Goal: Task Accomplishment & Management: Complete application form

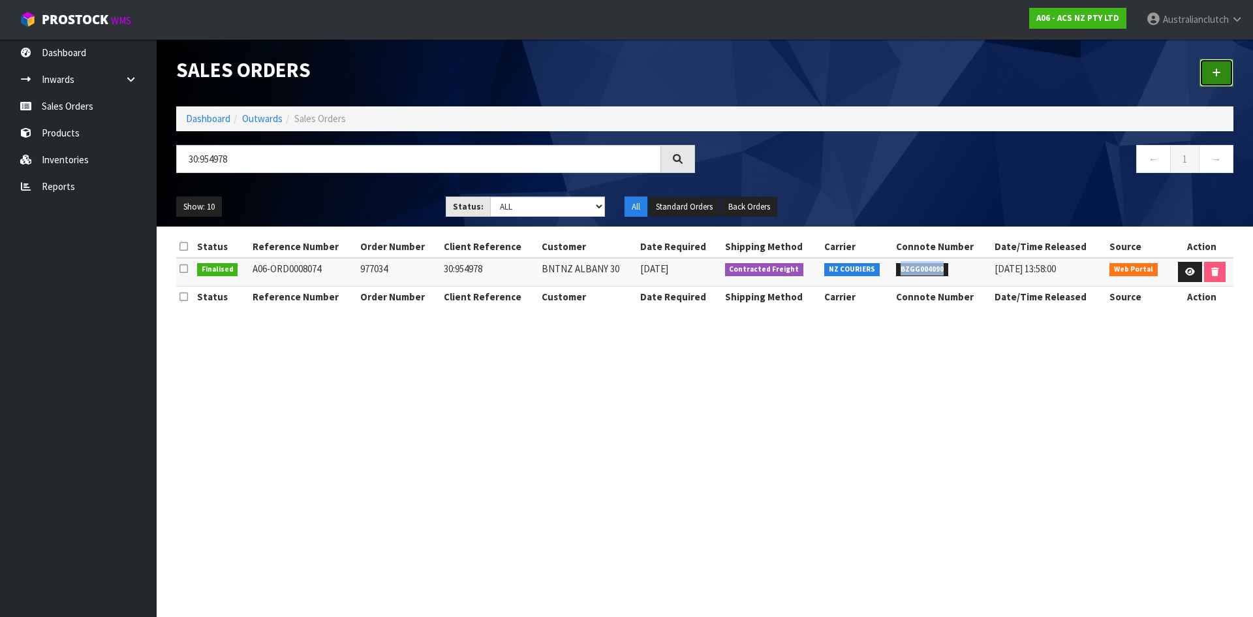
click at [1216, 78] on link at bounding box center [1216, 73] width 34 height 28
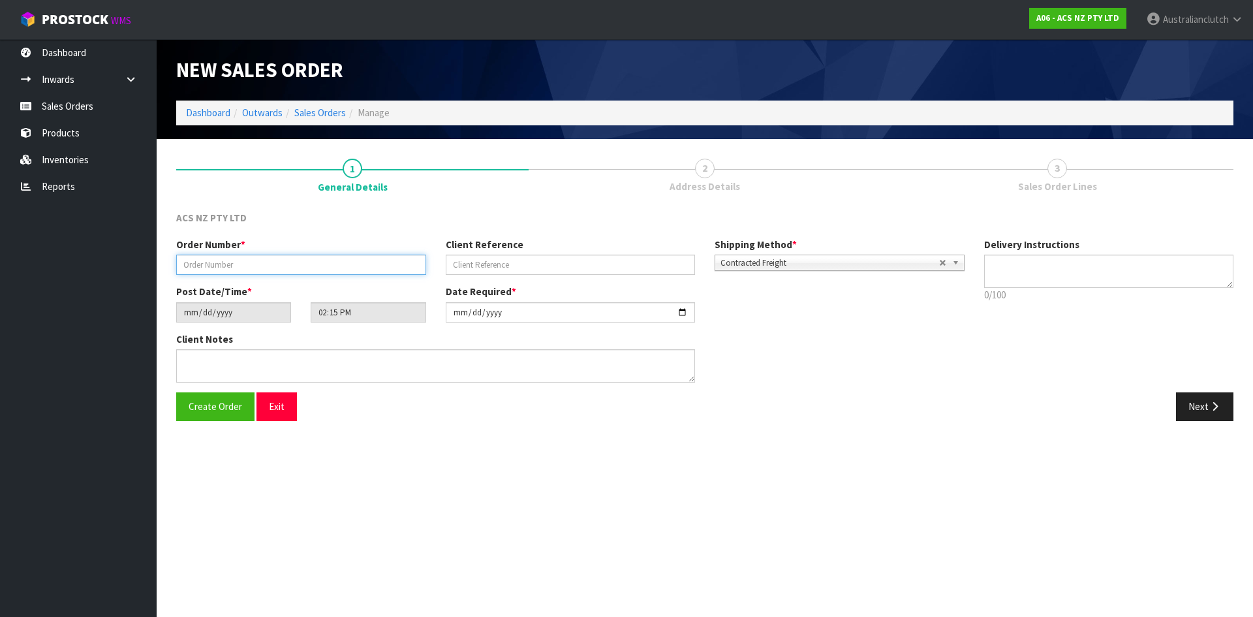
click at [272, 273] on input "text" at bounding box center [301, 264] width 250 height 20
type input "977553"
type input "8:956310"
click at [1124, 271] on textarea at bounding box center [1109, 270] width 250 height 33
type textarea "NZC PLEASE"
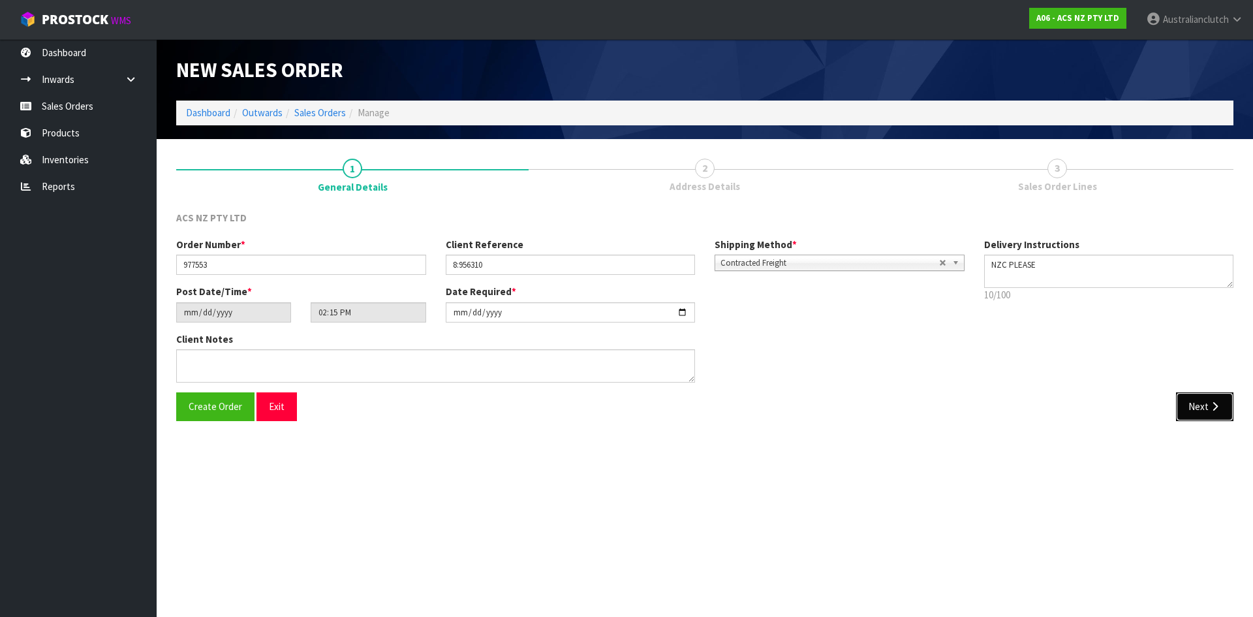
click at [1212, 397] on button "Next" at bounding box center [1204, 406] width 57 height 28
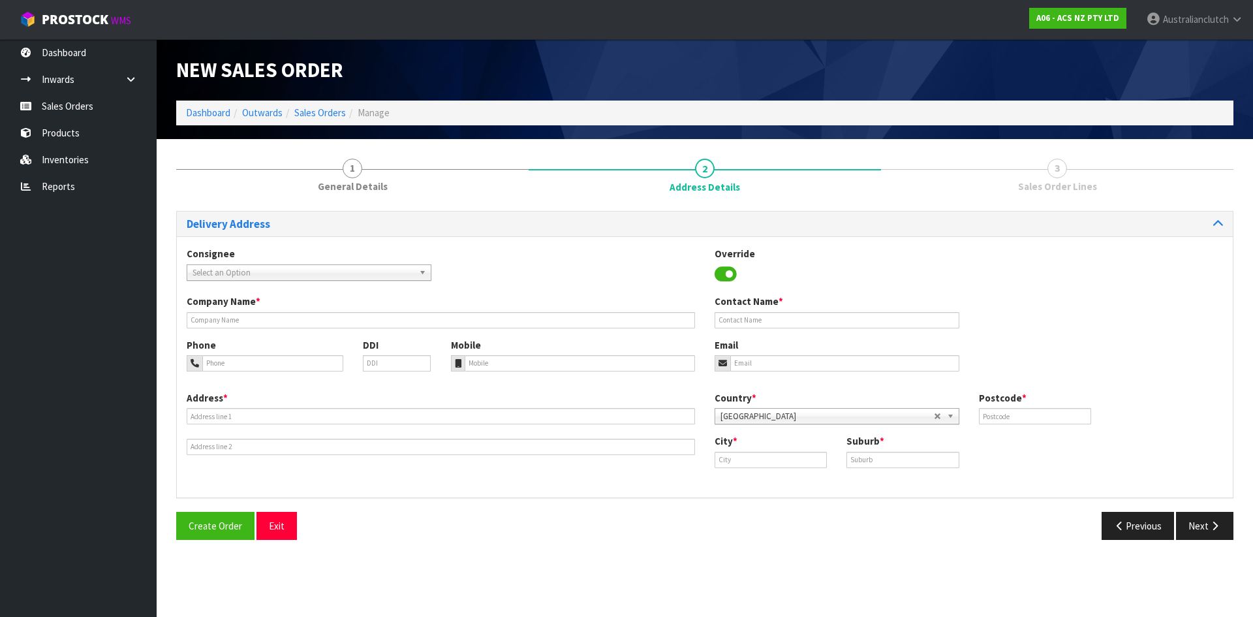
click at [335, 271] on span "Select an Option" at bounding box center [302, 273] width 221 height 16
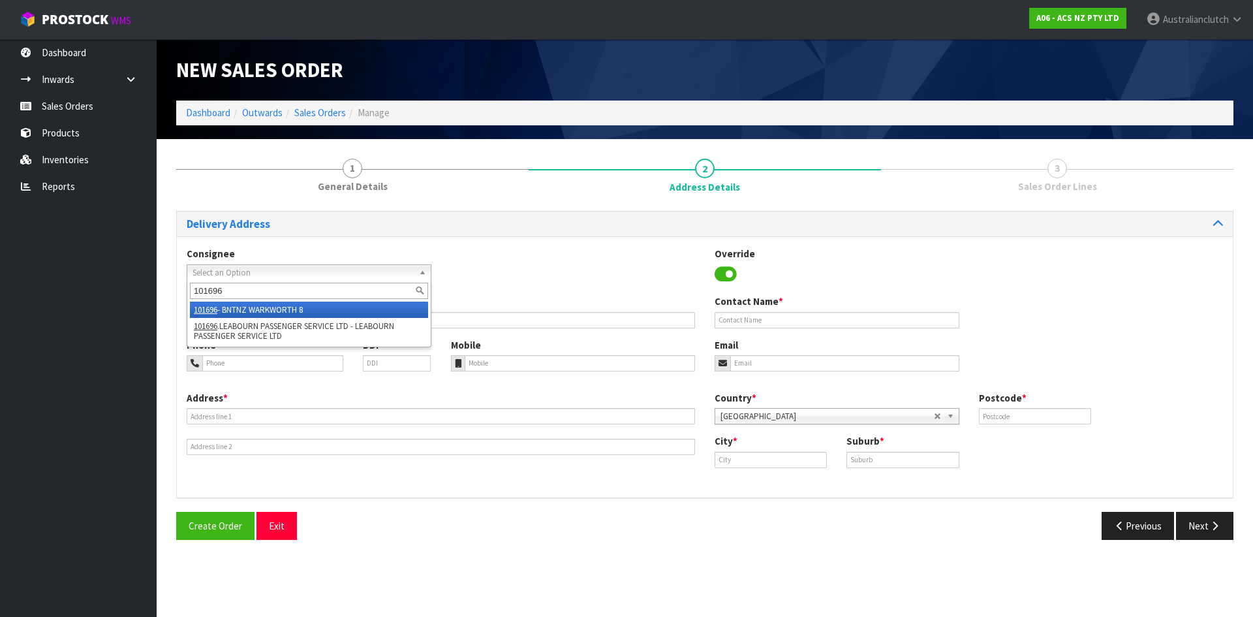
type input "101696"
click at [296, 311] on li "101696 - BNTNZ WARKWORTH 8" at bounding box center [309, 309] width 238 height 16
type input "BNTNZ WARKWORTH 8"
type input "[STREET_ADDRESS]"
type input "910"
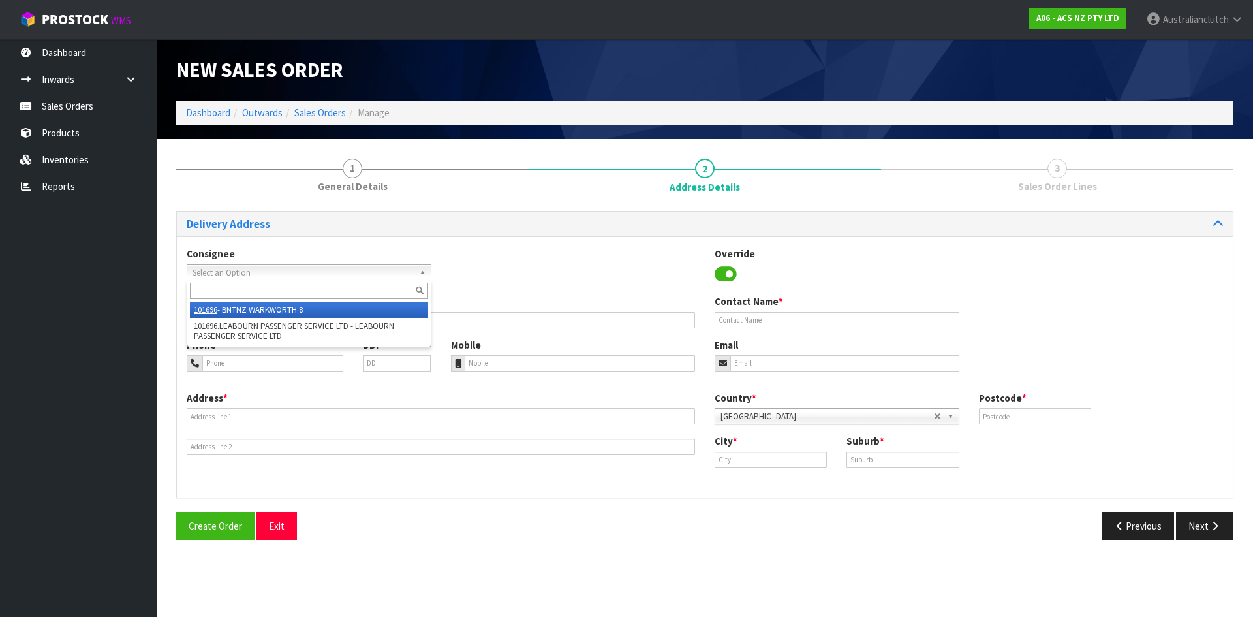
type input "WARKWORTH"
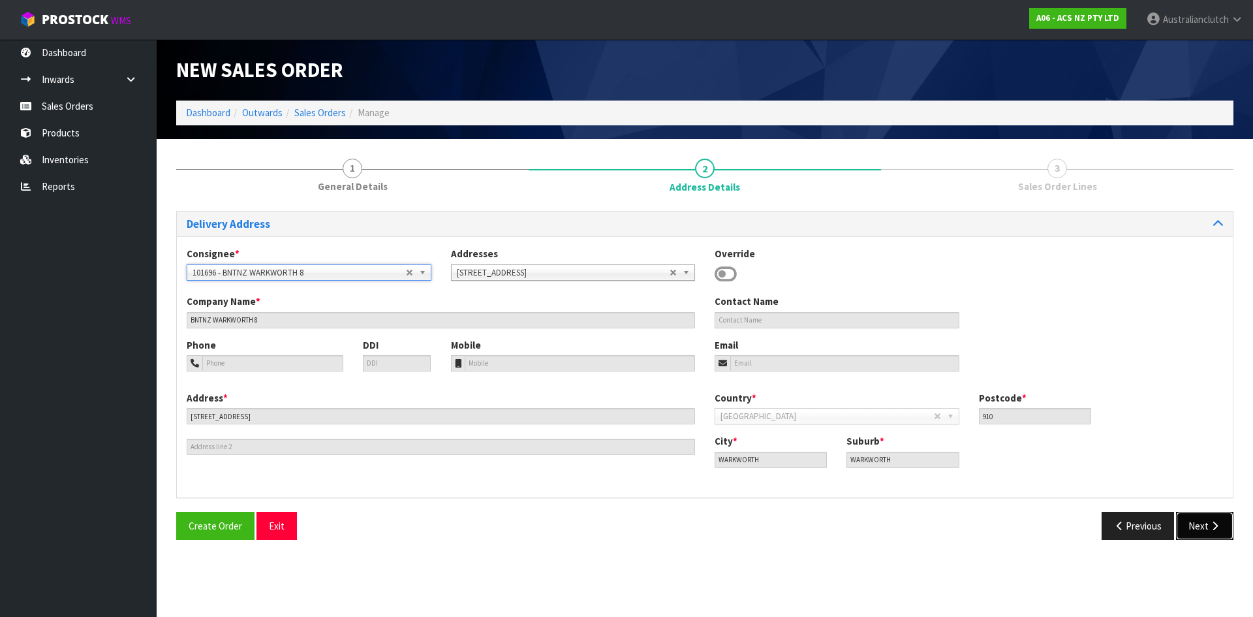
click at [1205, 527] on button "Next" at bounding box center [1204, 526] width 57 height 28
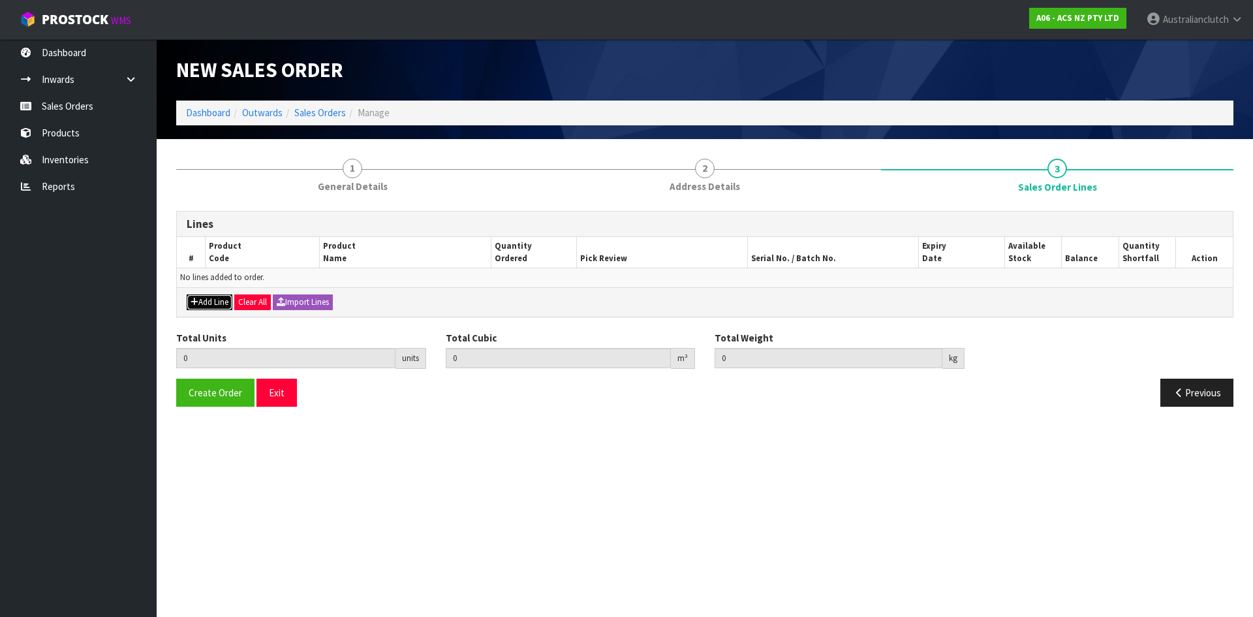
click at [213, 299] on button "Add Line" at bounding box center [210, 302] width 46 height 16
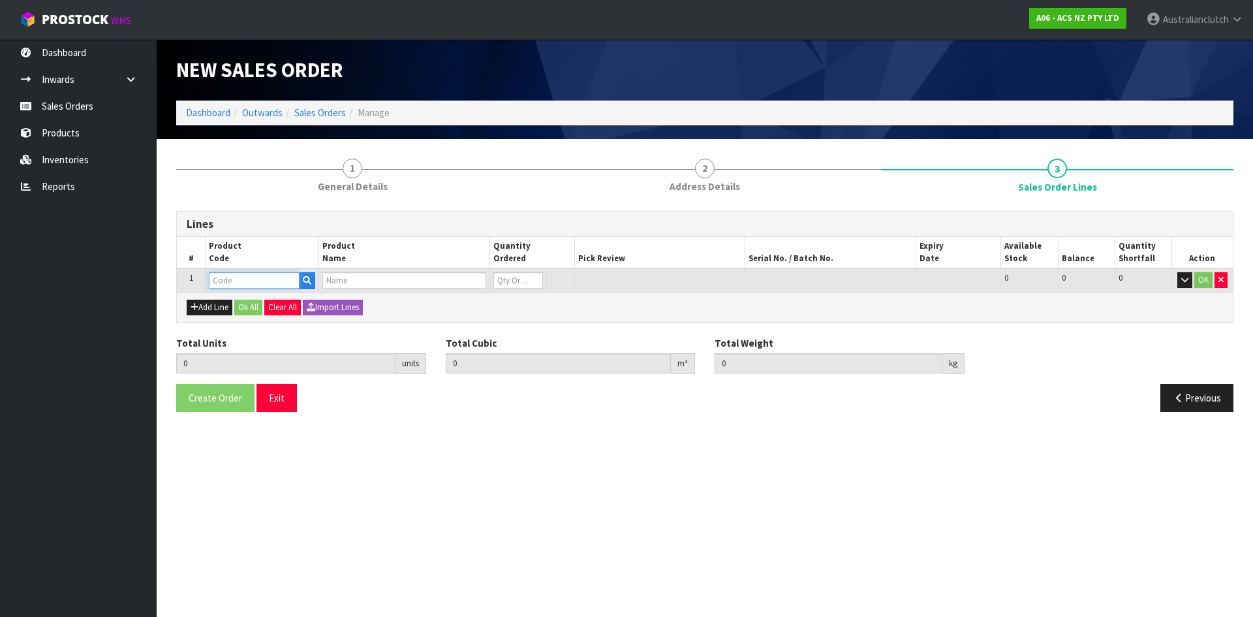
click at [226, 277] on input "text" at bounding box center [254, 280] width 91 height 16
type input "KTY30093-1DX"
type input "0.000000"
type input "0.000"
type input "KIT COMES WITH MODIFIED SLAVE-58% INCREASE IN CLAMPING FORCE"
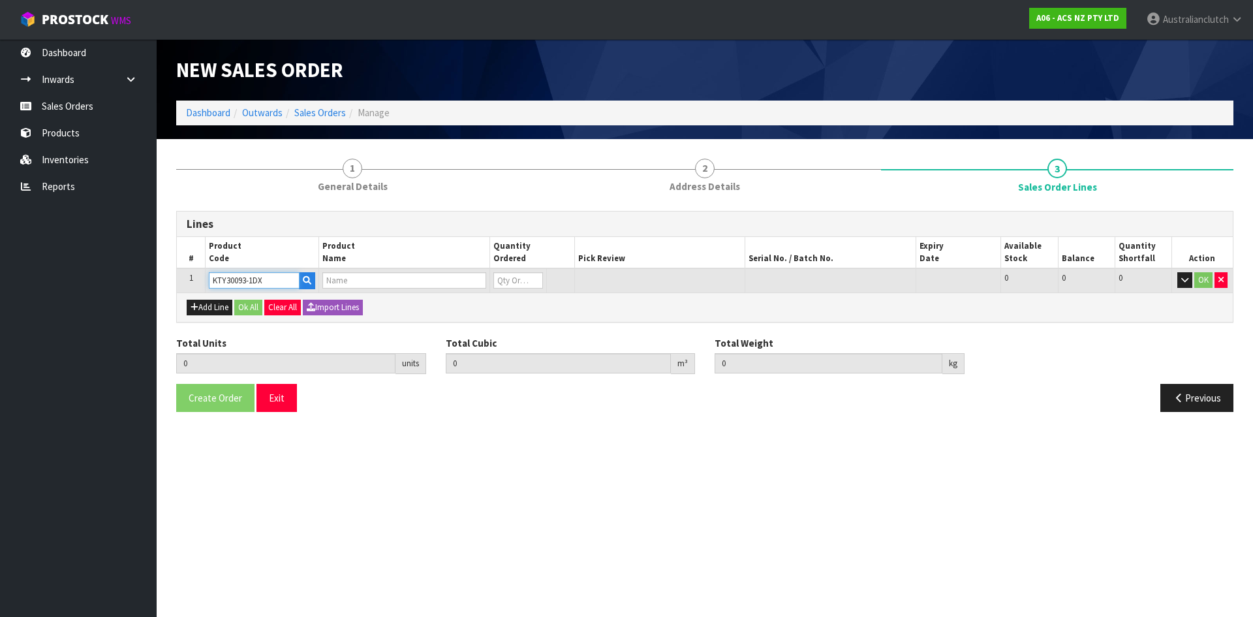
type input "0"
type input "KTY30093-1DX"
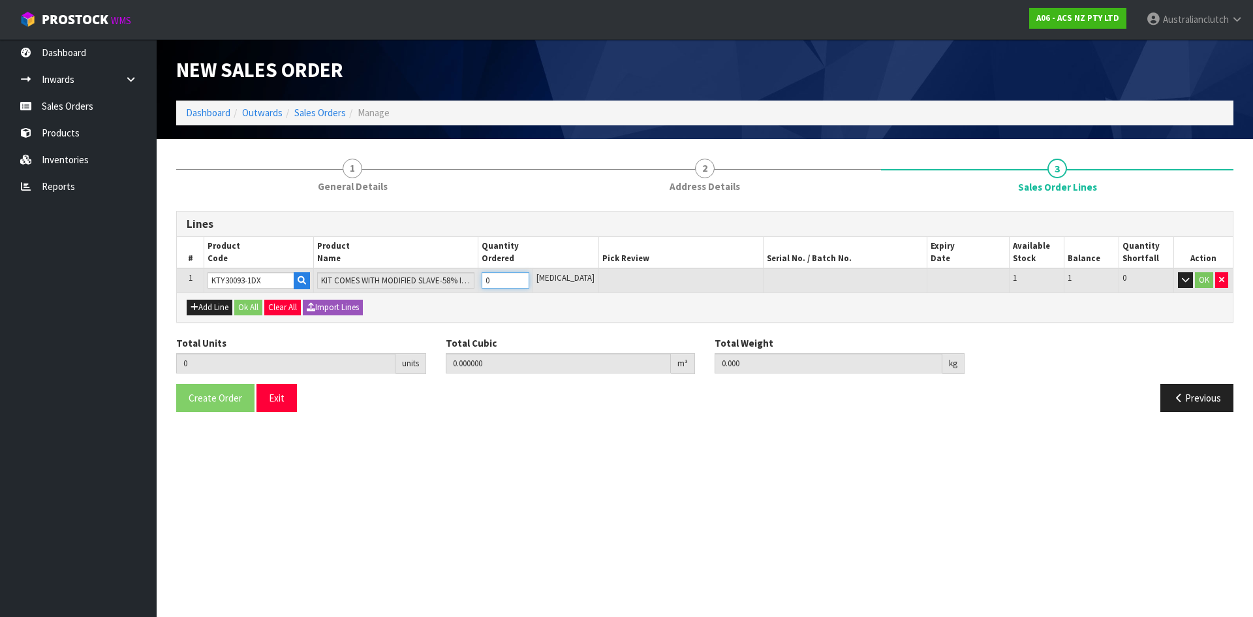
type input "1"
type input "0.01628"
type input "16.58"
drag, startPoint x: 534, startPoint y: 277, endPoint x: 829, endPoint y: 279, distance: 295.6
type input "1"
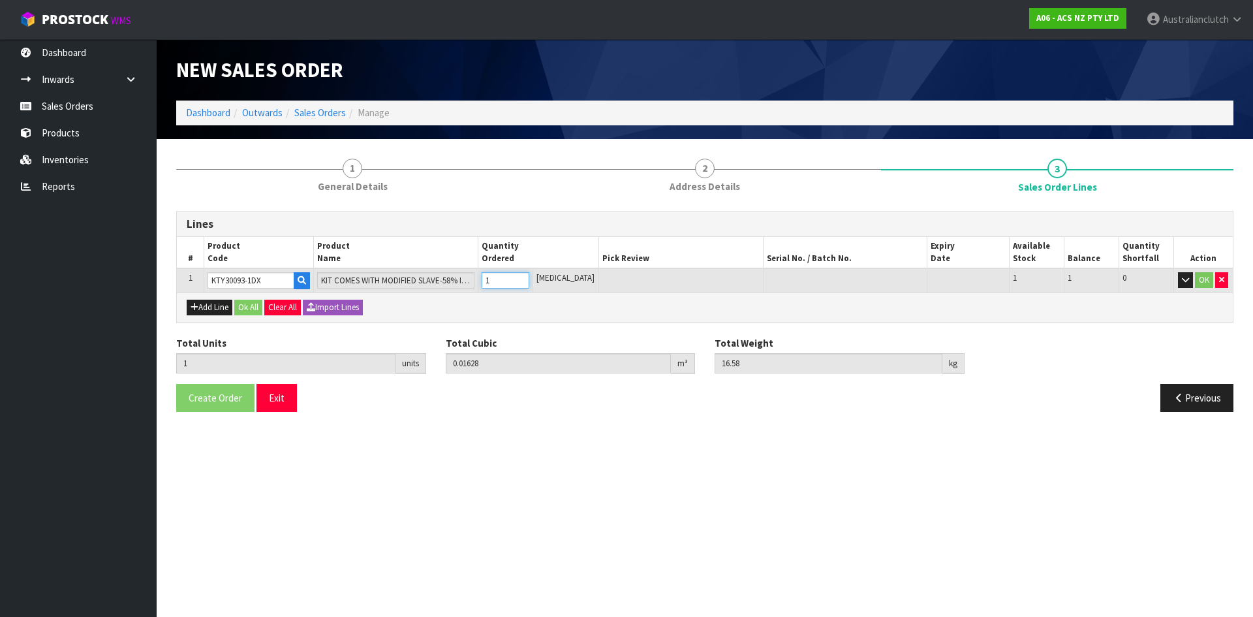
click at [529, 277] on input "1" at bounding box center [506, 280] width 48 height 16
click at [1200, 281] on button "OK" at bounding box center [1204, 280] width 18 height 16
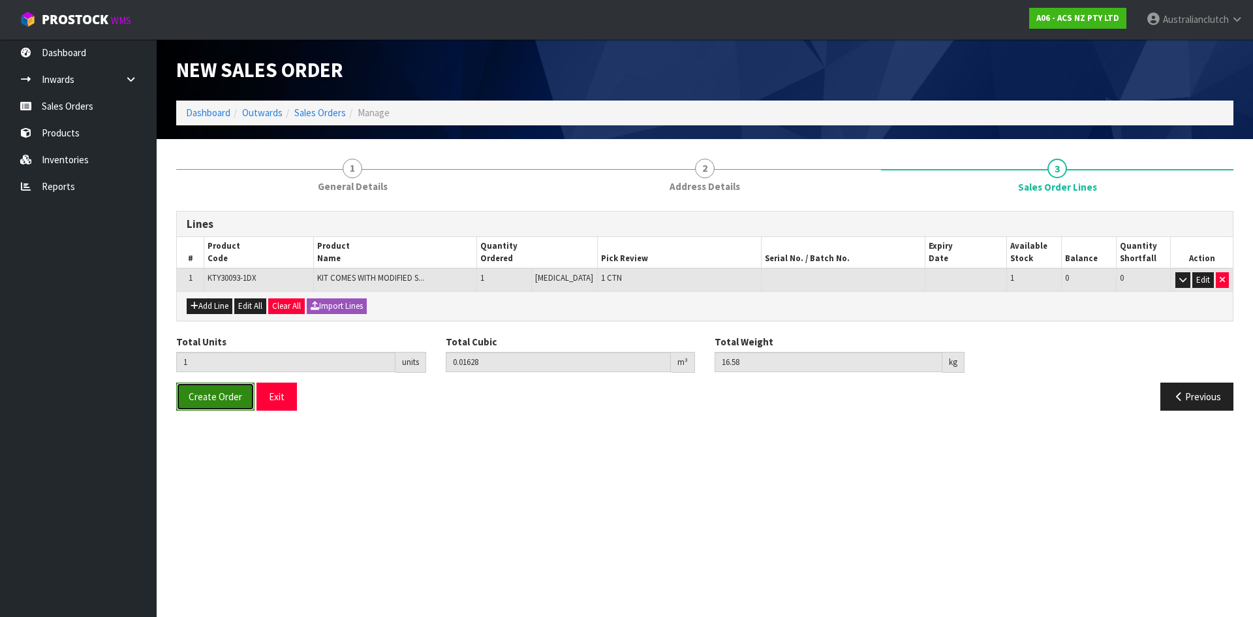
click at [232, 397] on span "Create Order" at bounding box center [216, 396] width 54 height 12
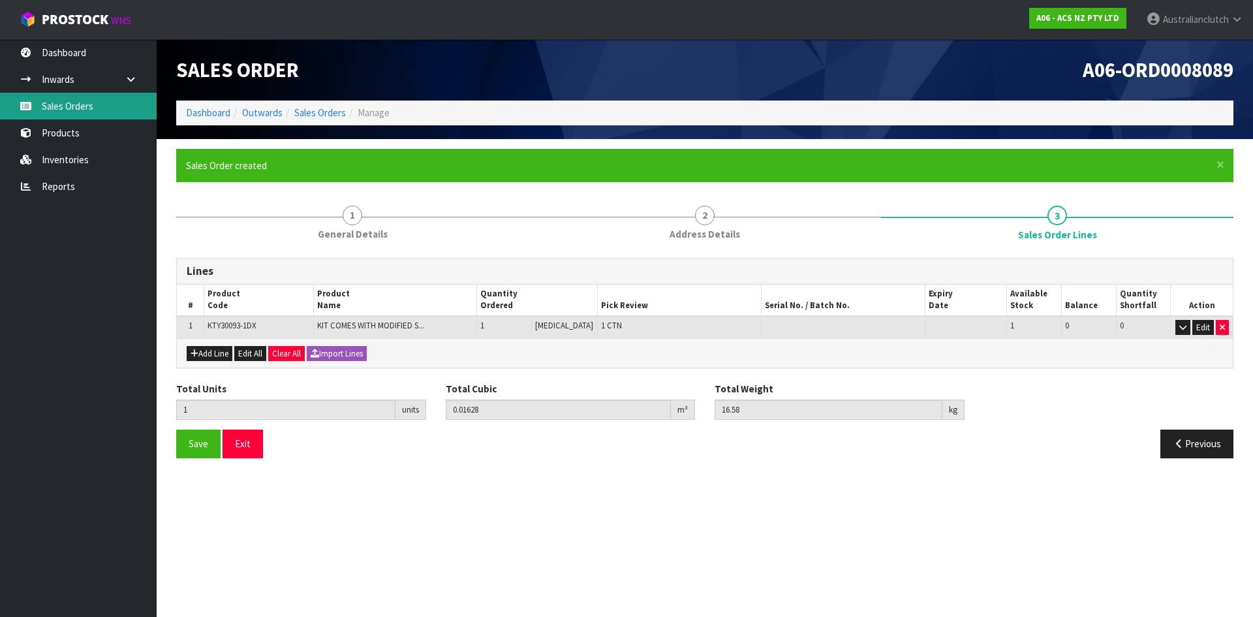
drag, startPoint x: 118, startPoint y: 112, endPoint x: 950, endPoint y: 106, distance: 832.0
click at [118, 112] on link "Sales Orders" at bounding box center [78, 106] width 157 height 27
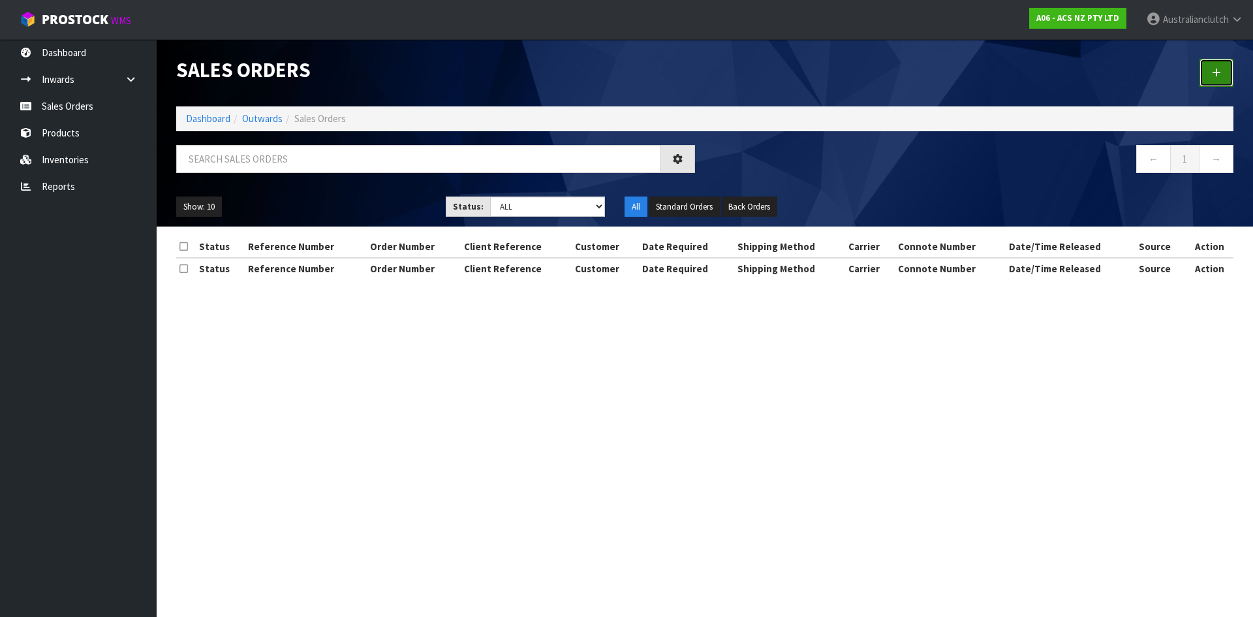
click at [1227, 73] on link at bounding box center [1216, 73] width 34 height 28
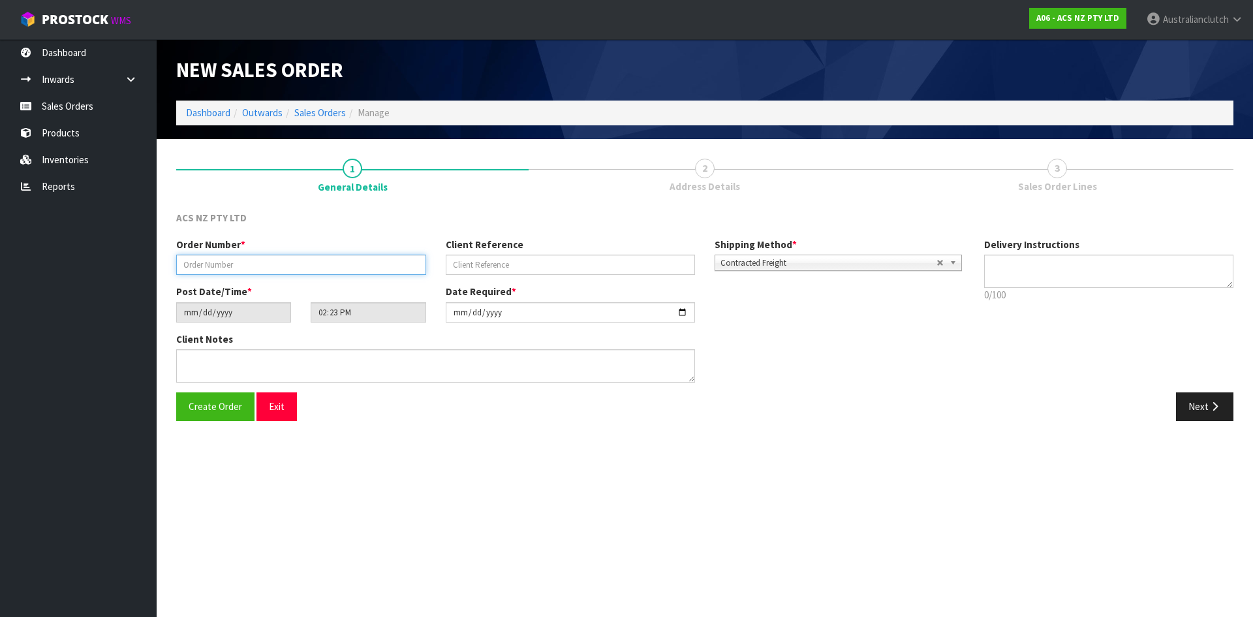
click at [223, 258] on input "text" at bounding box center [301, 264] width 250 height 20
type input "977554"
type input "4706321278"
click at [1116, 274] on textarea at bounding box center [1109, 270] width 250 height 33
type textarea "NZC PLEASE"
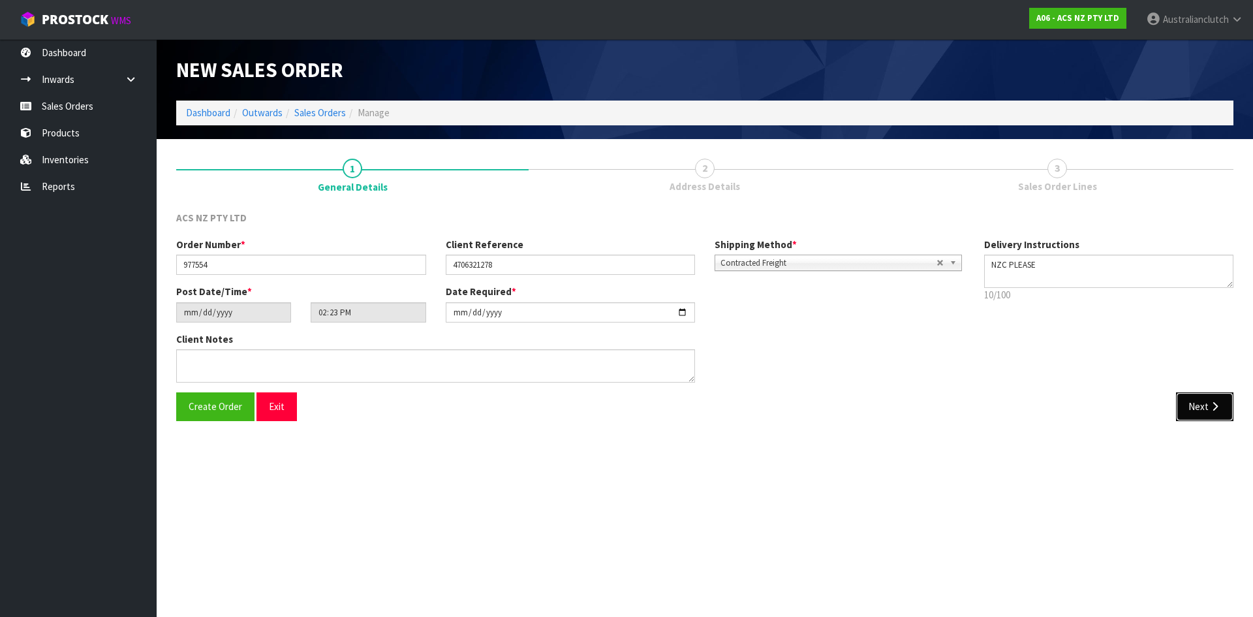
click at [1226, 403] on button "Next" at bounding box center [1204, 406] width 57 height 28
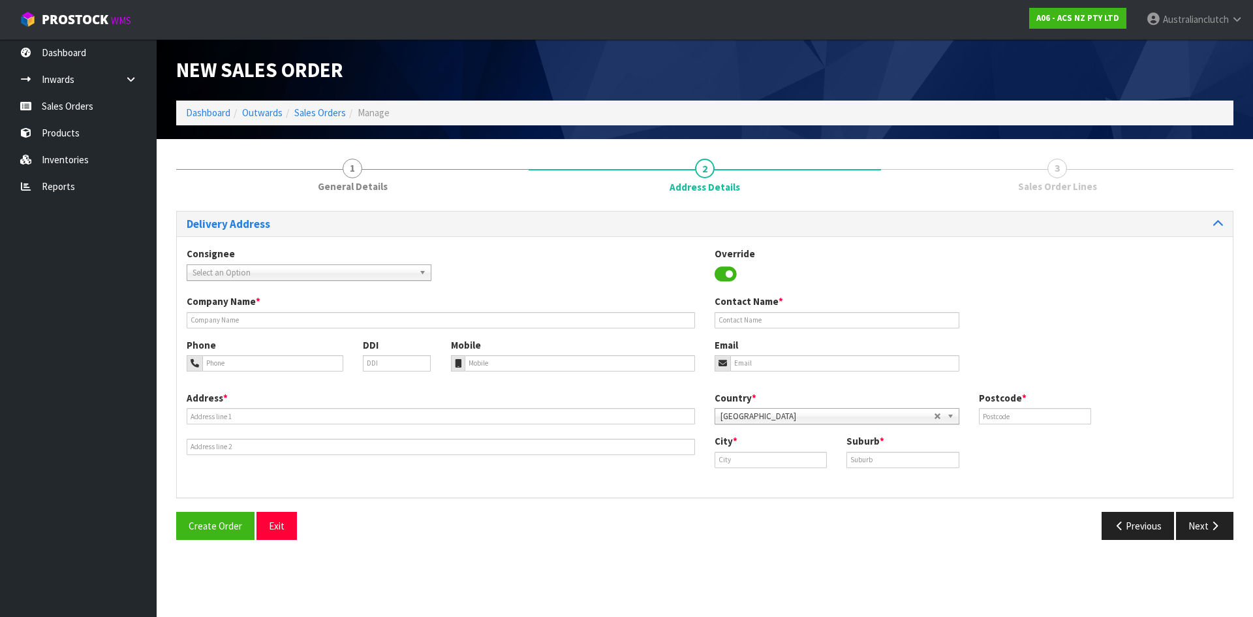
click at [258, 272] on span "Select an Option" at bounding box center [302, 273] width 221 height 16
type input "7050"
click at [251, 313] on li "7050 - [GEOGRAPHIC_DATA]" at bounding box center [309, 309] width 238 height 16
type input "SCA EASTGATE"
type input "03 389 1249"
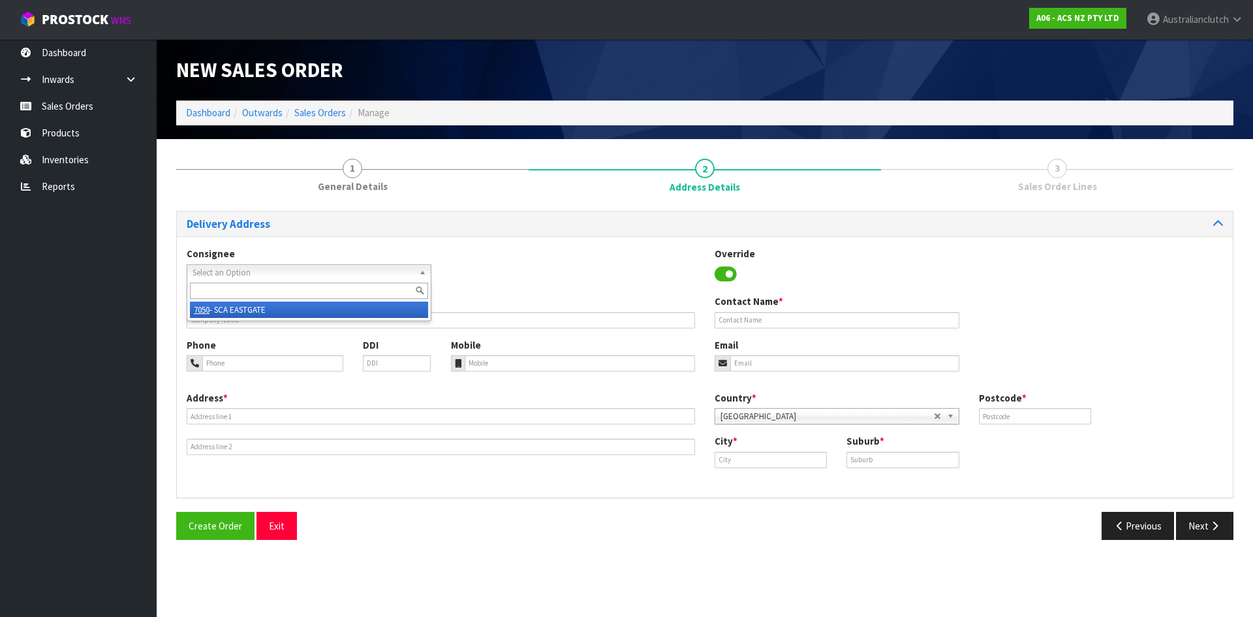
type input "[EMAIL_ADDRESS][DOMAIN_NAME]"
type input "[STREET_ADDRESS][PERSON_NAME]"
type input "8062"
type input "[GEOGRAPHIC_DATA]"
type input "[PERSON_NAME]"
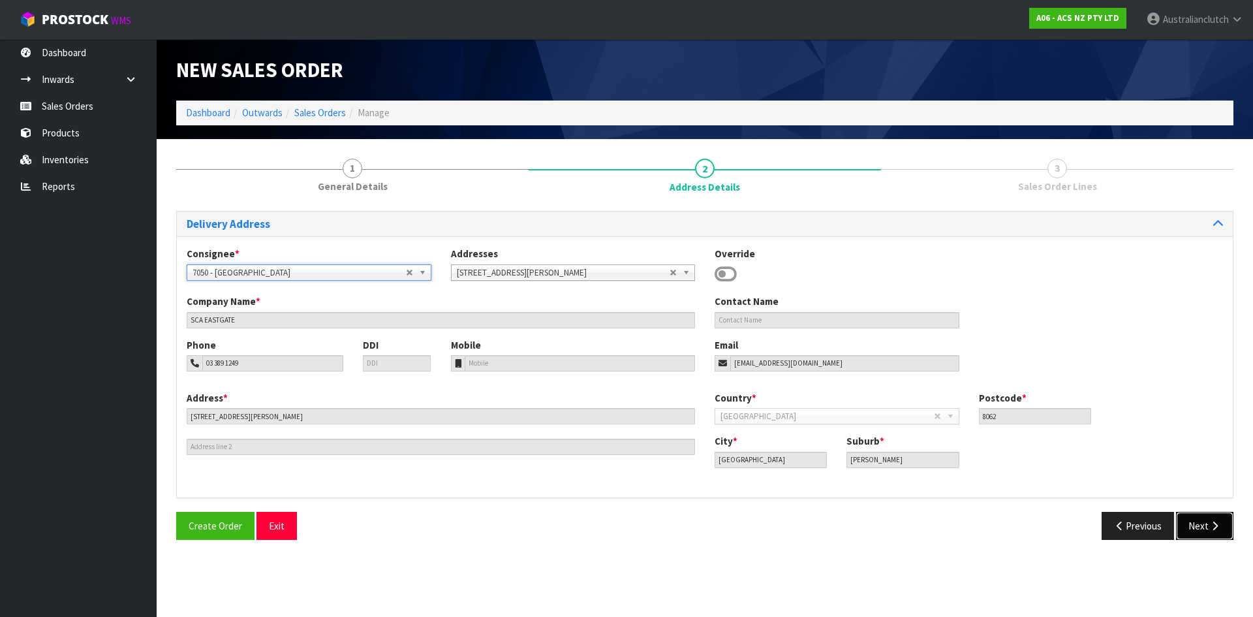
click at [1212, 519] on button "Next" at bounding box center [1204, 526] width 57 height 28
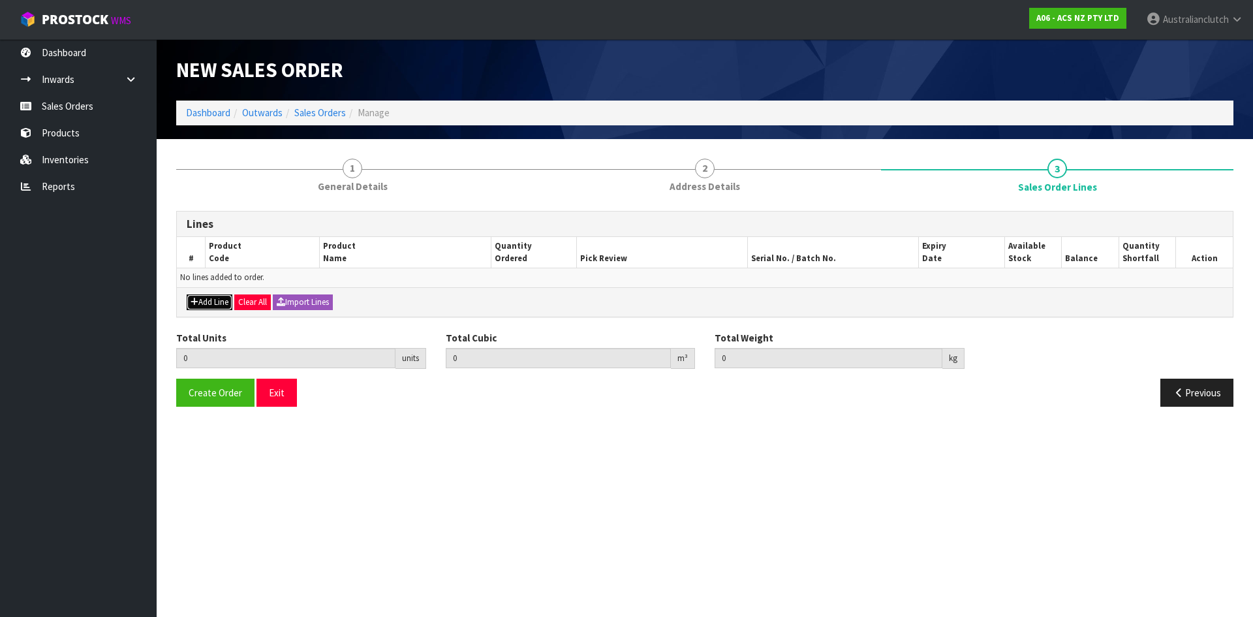
click at [214, 303] on button "Add Line" at bounding box center [210, 302] width 46 height 16
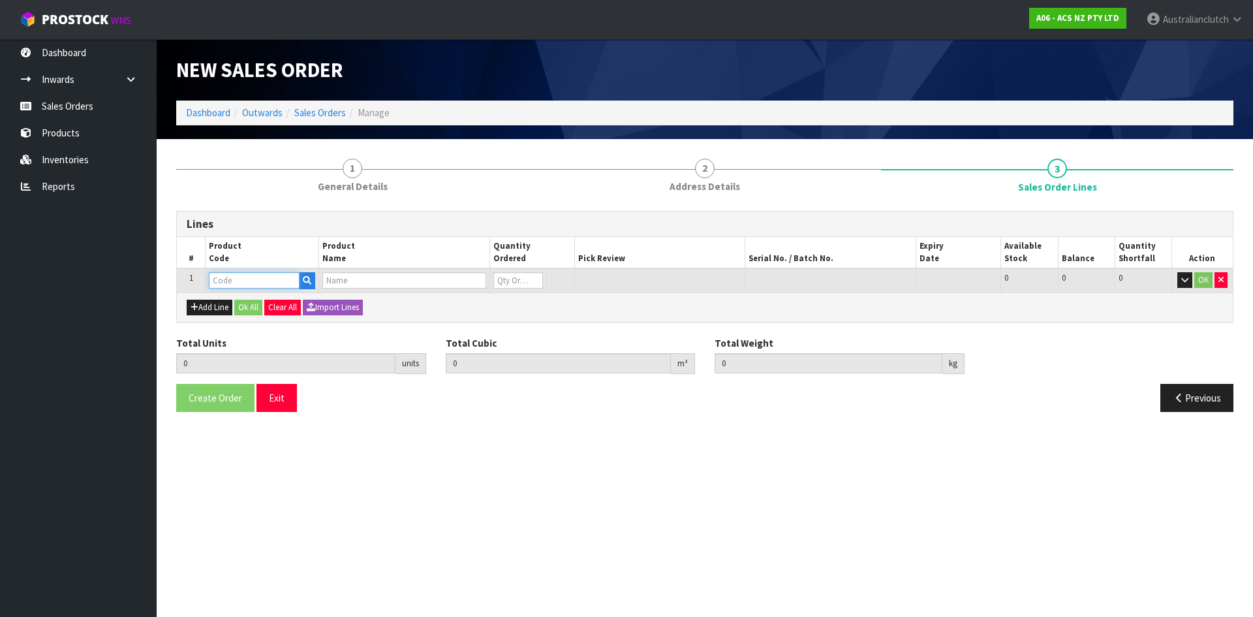
click at [254, 285] on input "text" at bounding box center [254, 280] width 91 height 16
type input "SCMI016"
type input "0.000000"
type input "0.000"
type input "CLUTCH S/CYL MITSUBISHI 19.05MM (3/4")"
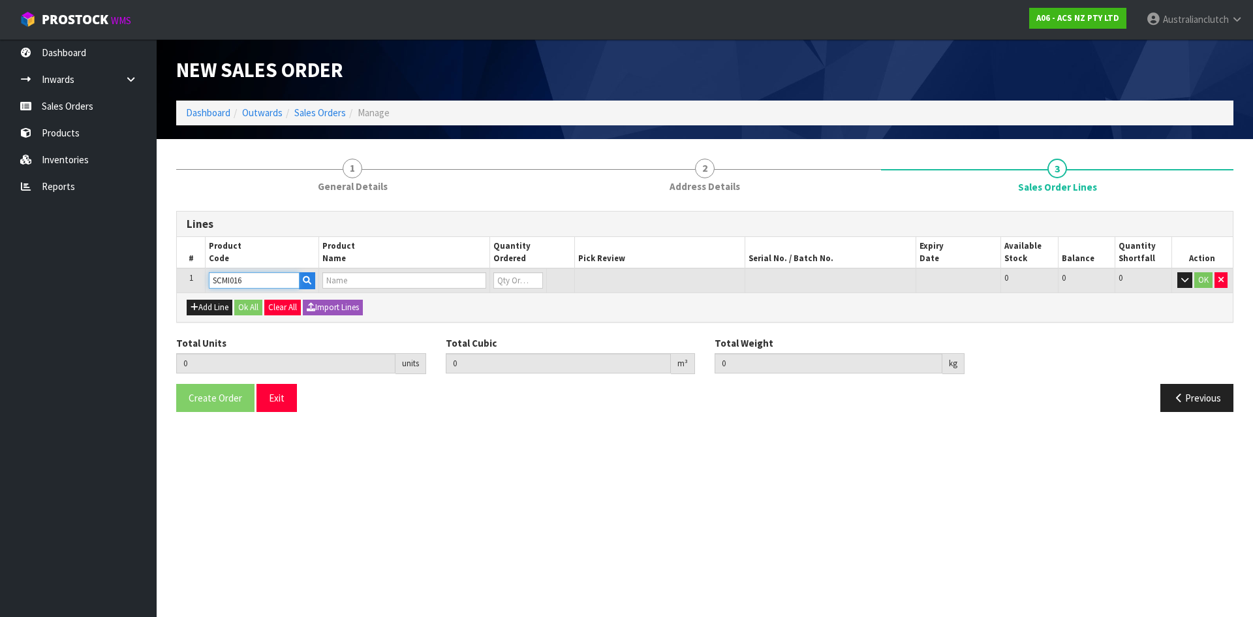
type input "0"
type input "SCMI016"
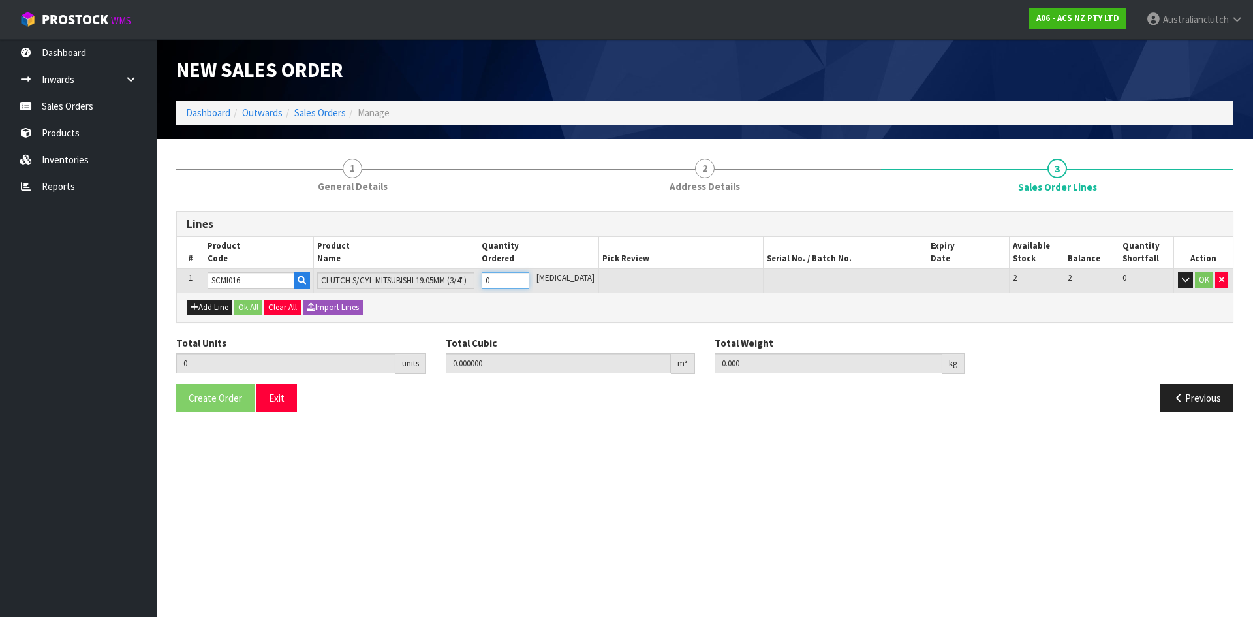
type input "1"
type input "0.000787"
type input "0.55"
type input "1"
click at [529, 277] on input "1" at bounding box center [506, 280] width 48 height 16
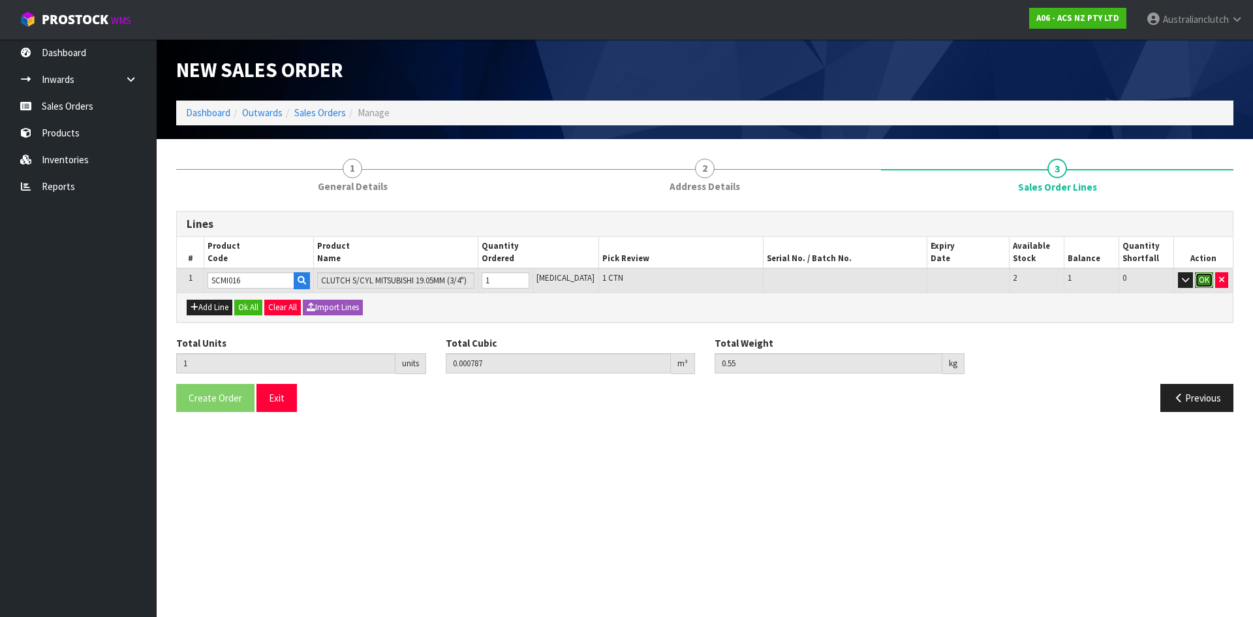
click at [1200, 283] on button "OK" at bounding box center [1204, 280] width 18 height 16
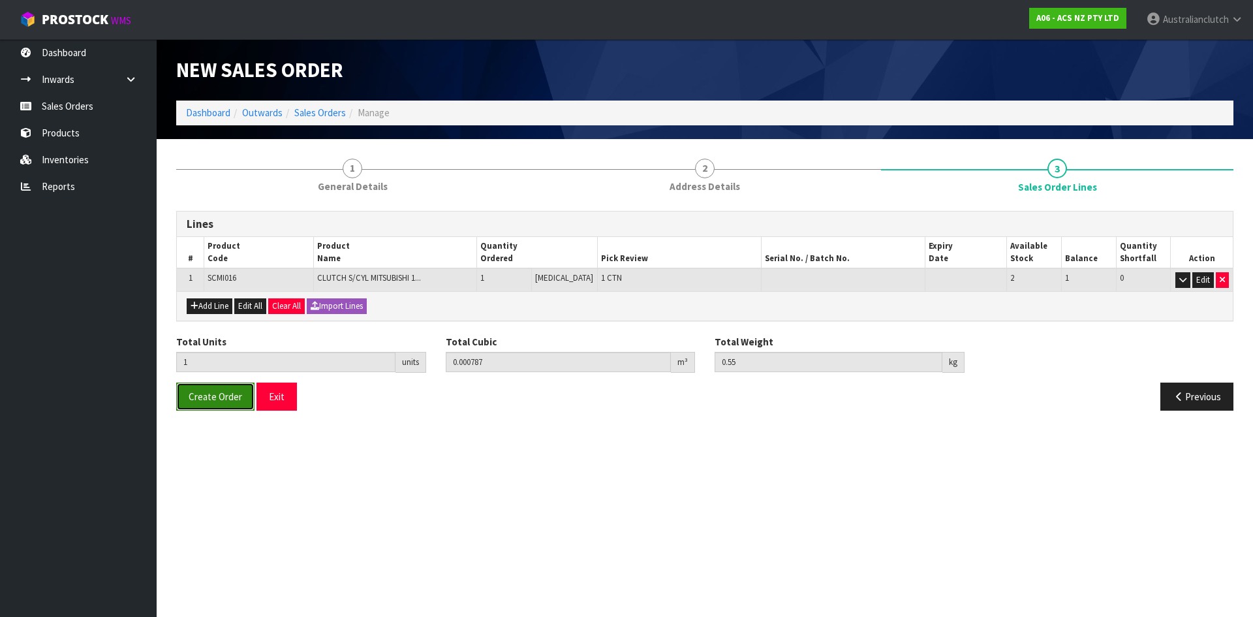
click at [199, 397] on span "Create Order" at bounding box center [216, 396] width 54 height 12
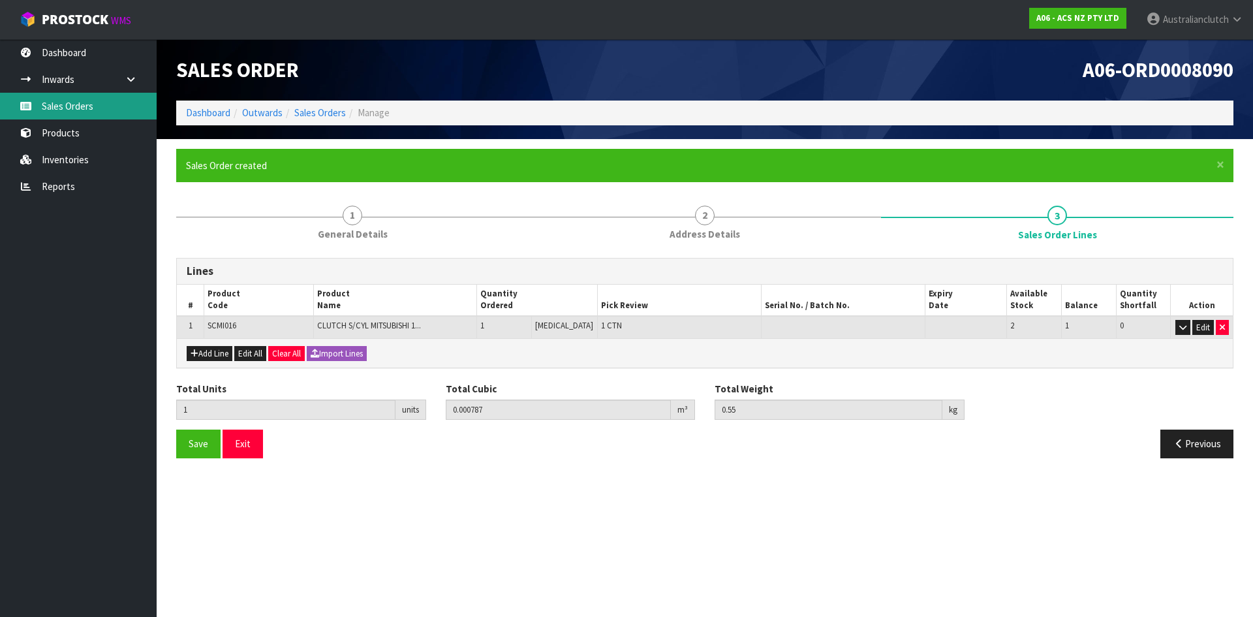
click at [84, 108] on link "Sales Orders" at bounding box center [78, 106] width 157 height 27
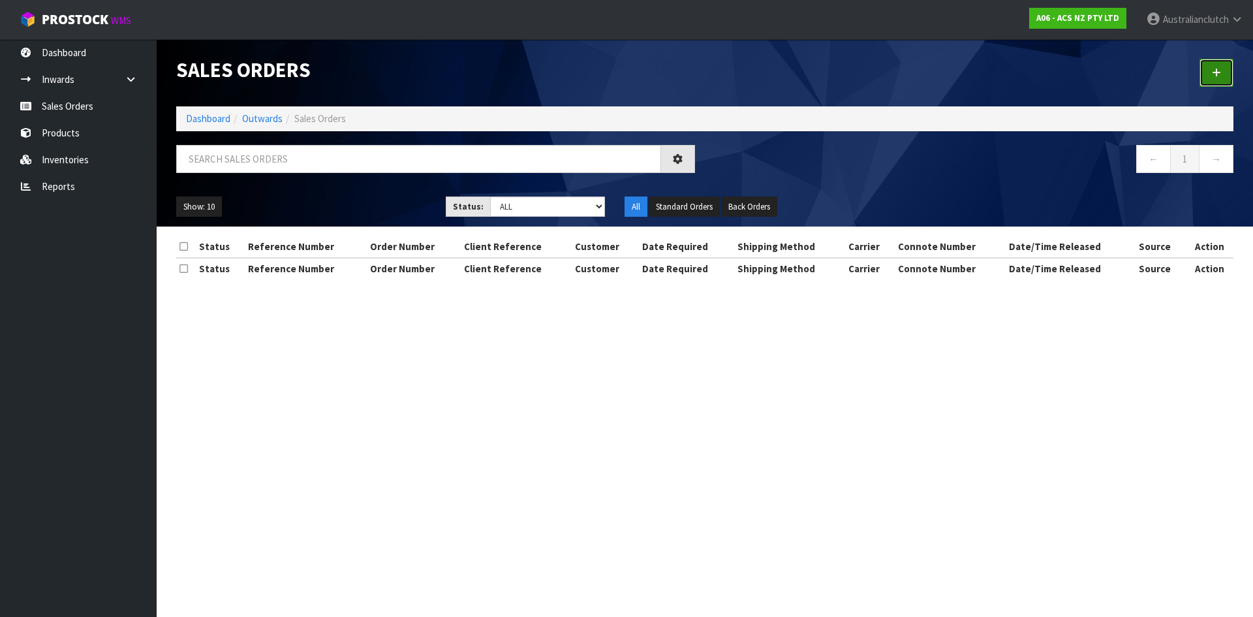
click at [1214, 80] on link at bounding box center [1216, 73] width 34 height 28
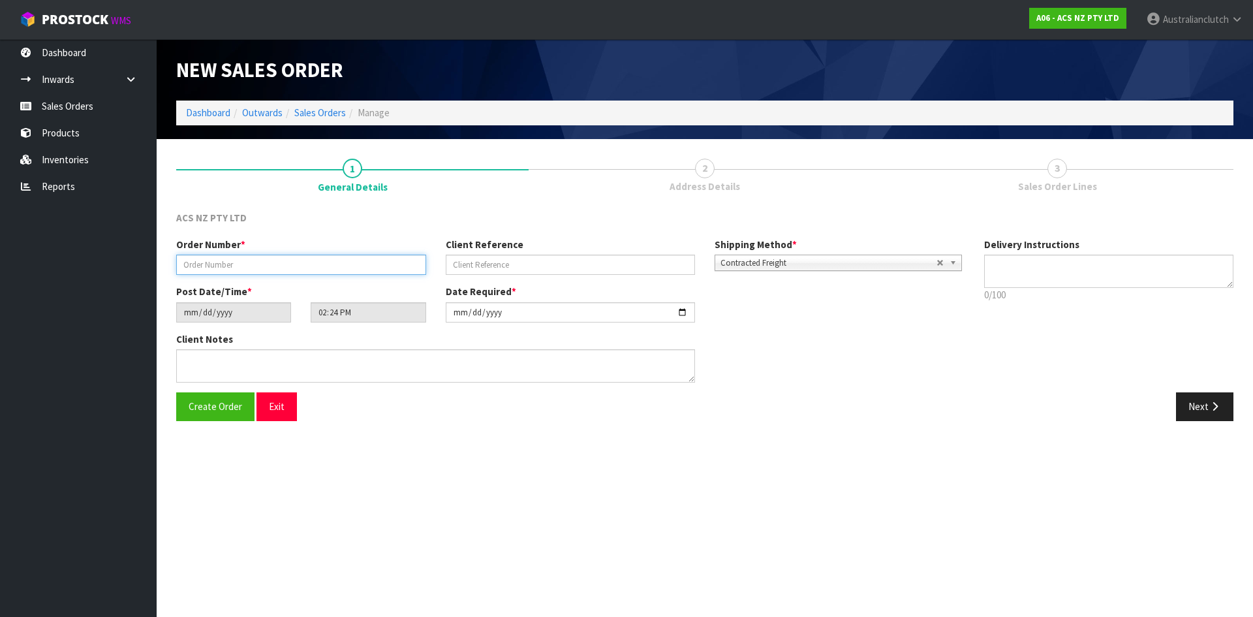
click at [399, 256] on input "text" at bounding box center [301, 264] width 250 height 20
type input "977555"
type input "HN21415"
click at [1054, 269] on textarea at bounding box center [1109, 270] width 250 height 33
type textarea "NZC PLEASE"
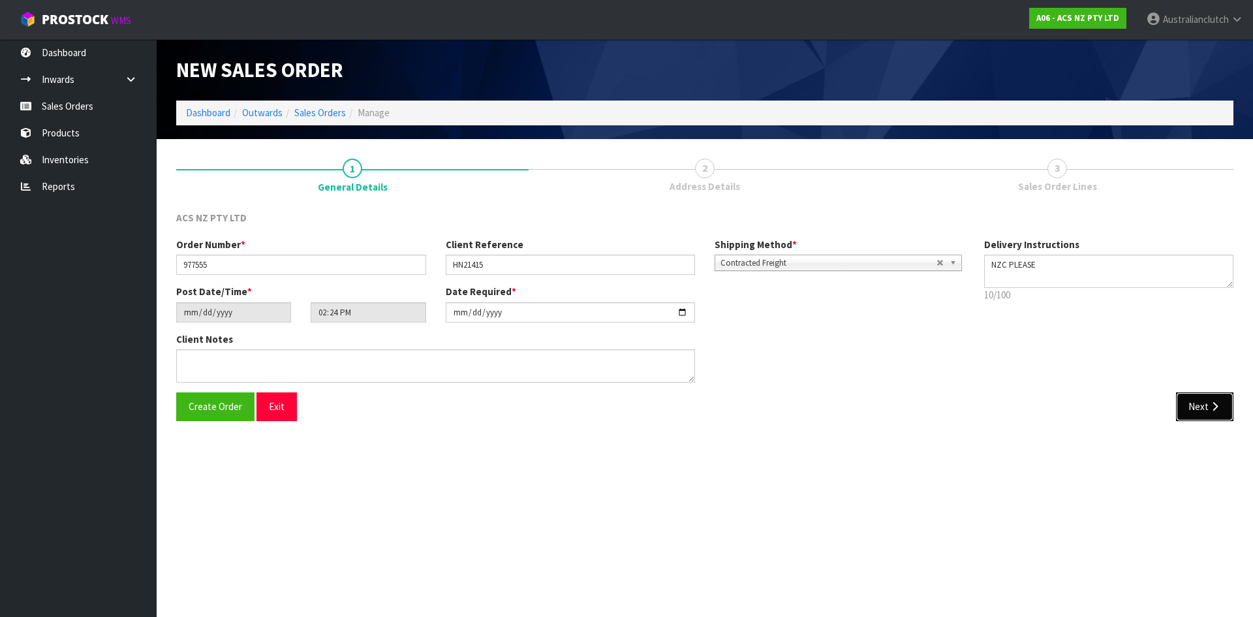
click at [1192, 408] on button "Next" at bounding box center [1204, 406] width 57 height 28
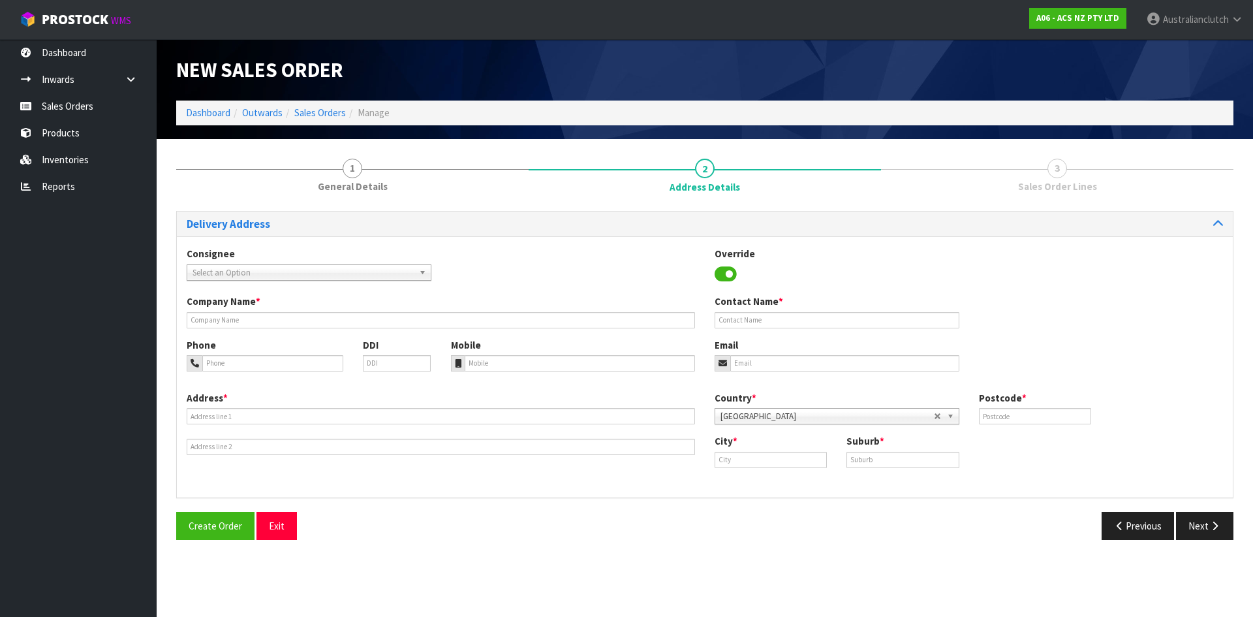
click at [269, 274] on span "Select an Option" at bounding box center [302, 273] width 221 height 16
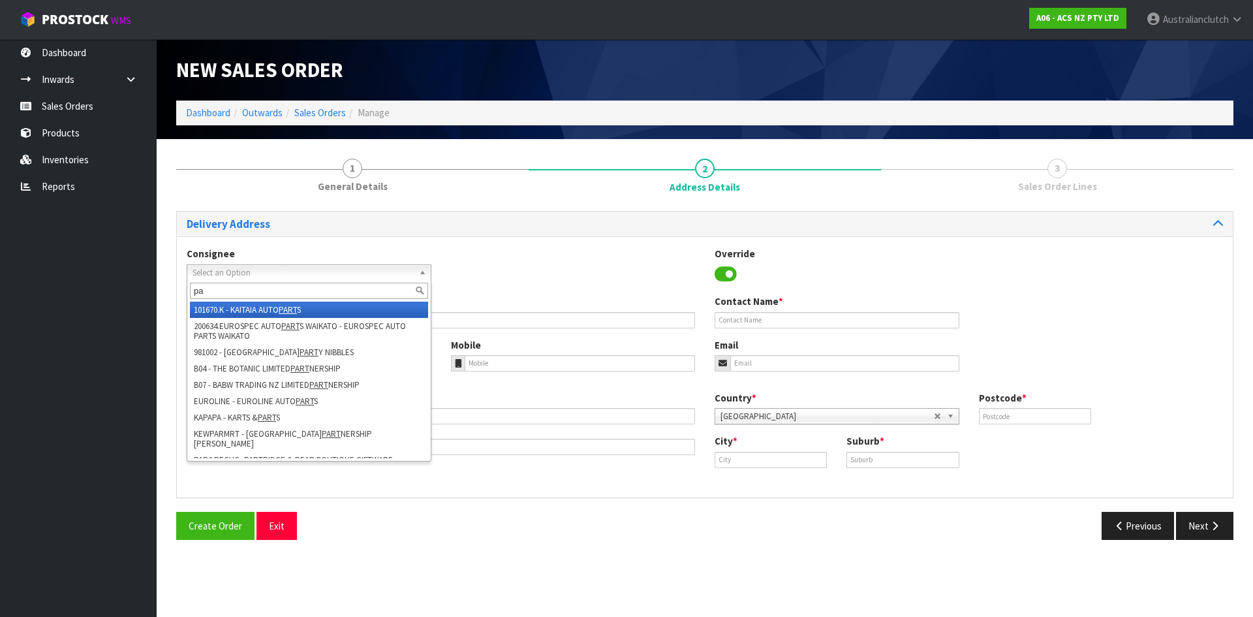
type input "p"
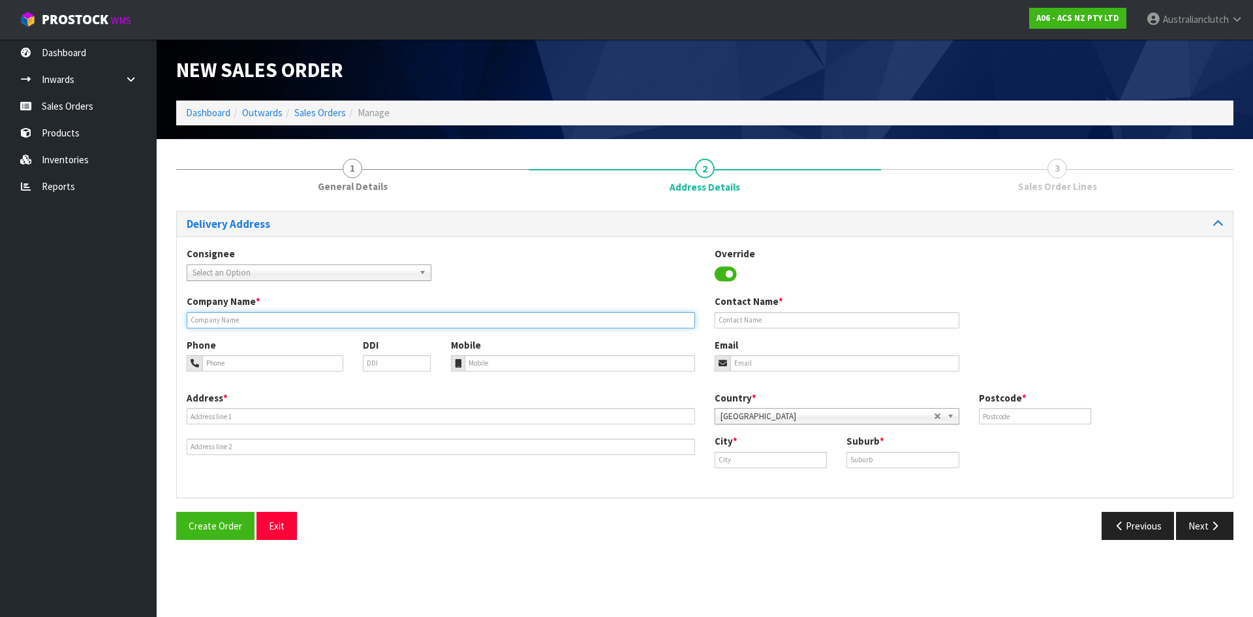
click at [622, 315] on input "text" at bounding box center [441, 320] width 508 height 16
paste input "PARTMASTER NZ ([PERSON_NAME])"
type input "PARTMASTER NZ ([PERSON_NAME])"
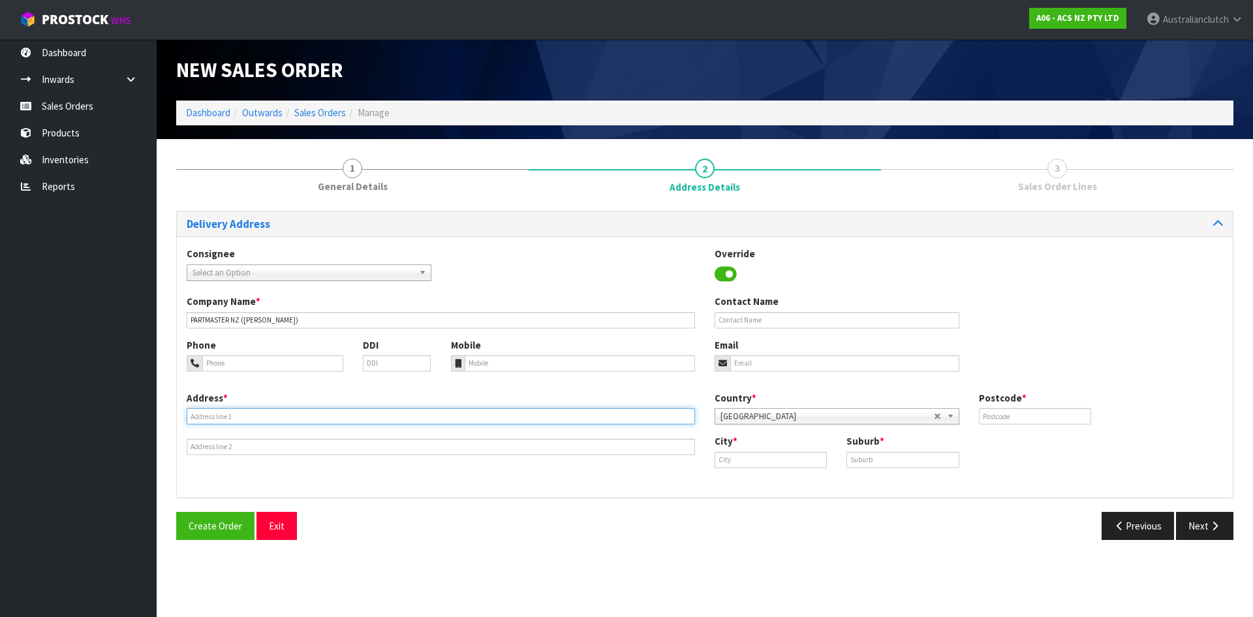
click at [577, 414] on input "text" at bounding box center [441, 416] width 508 height 16
paste input "[STREET_ADDRESS]"
type input "[STREET_ADDRESS]"
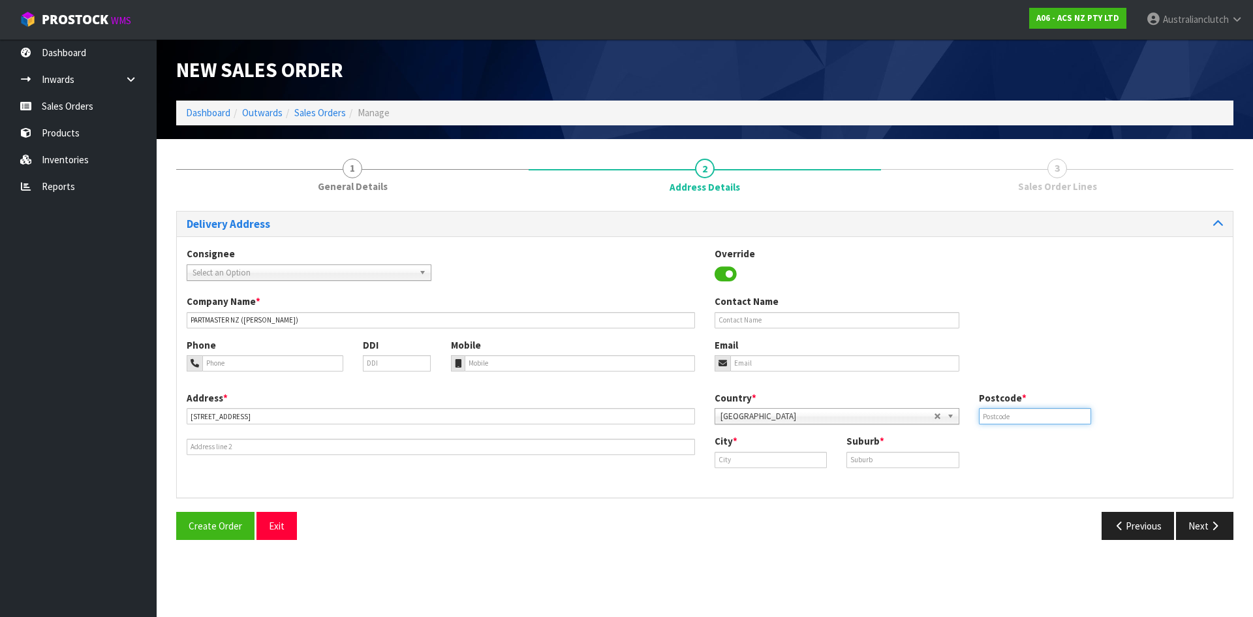
click at [1017, 422] on input "text" at bounding box center [1035, 416] width 112 height 16
click at [209, 322] on input "PARTMASTER NZ ([PERSON_NAME])" at bounding box center [441, 320] width 508 height 16
click at [1024, 416] on input "text" at bounding box center [1035, 416] width 112 height 16
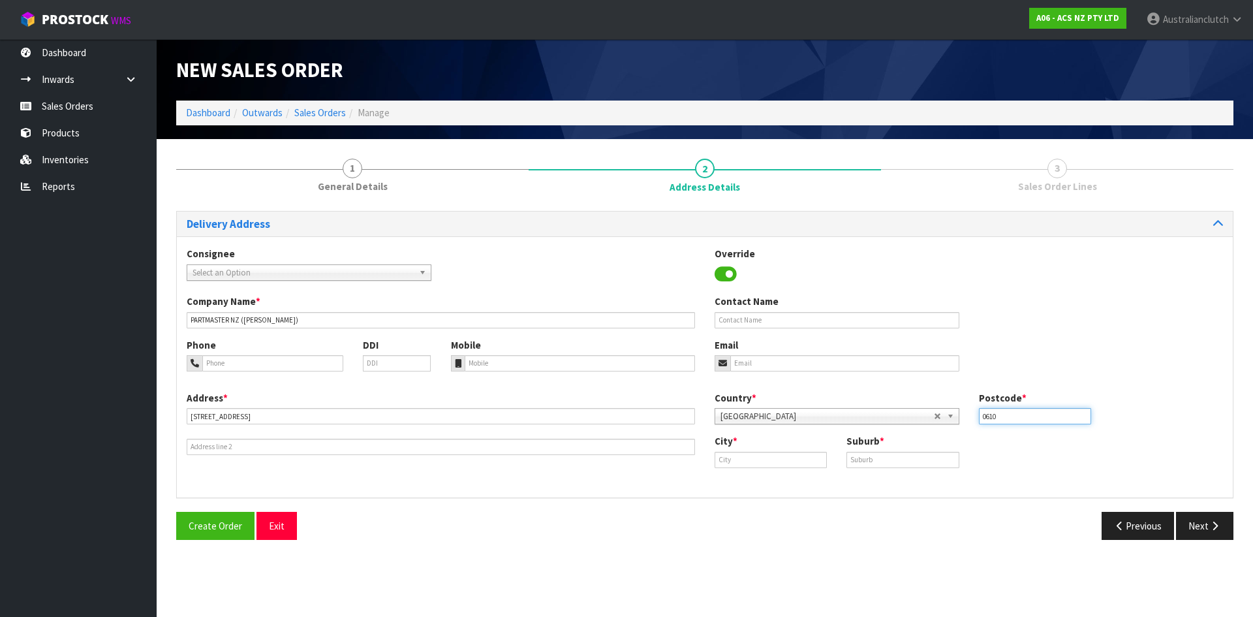
type input "0610"
click at [758, 463] on input "text" at bounding box center [770, 460] width 112 height 16
type input "[GEOGRAPHIC_DATA]"
drag, startPoint x: 885, startPoint y: 453, endPoint x: 874, endPoint y: 455, distance: 11.2
click at [885, 453] on input "text" at bounding box center [902, 460] width 112 height 16
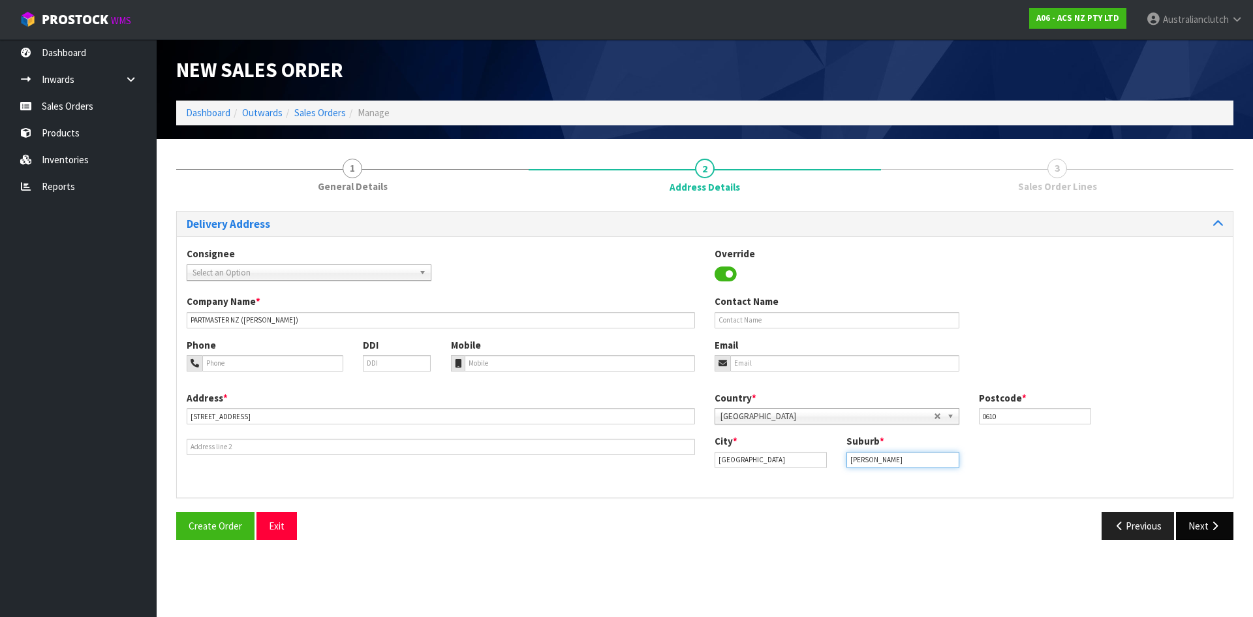
type input "[PERSON_NAME]"
click at [1195, 525] on button "Next" at bounding box center [1204, 526] width 57 height 28
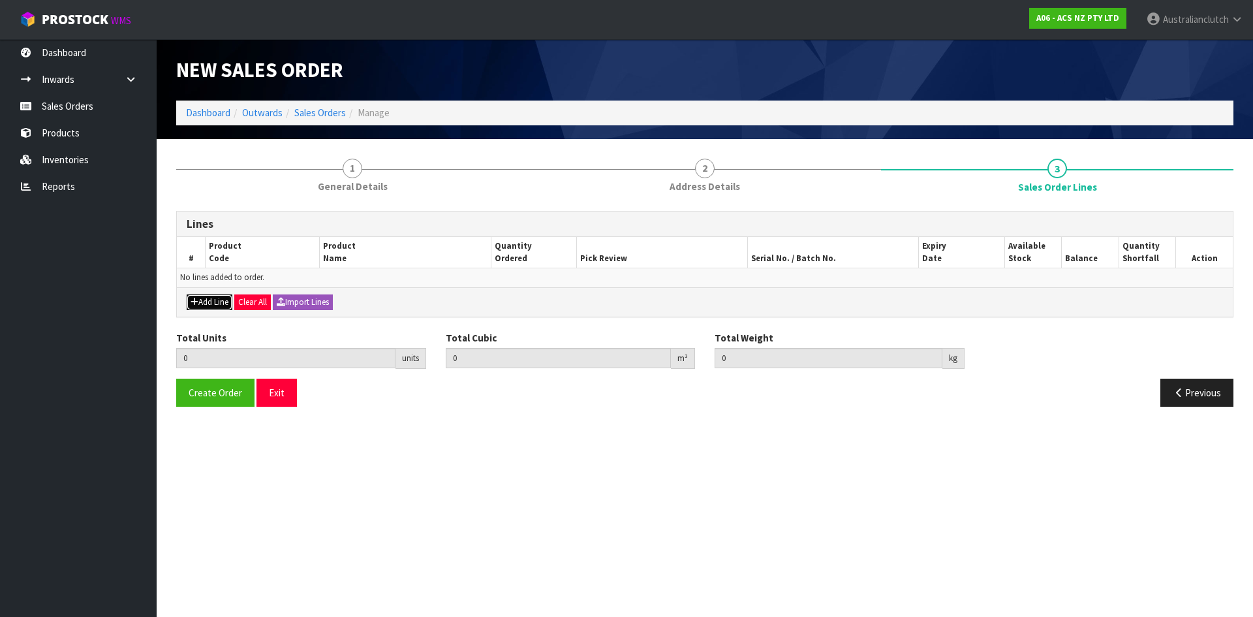
click at [208, 305] on button "Add Line" at bounding box center [210, 302] width 46 height 16
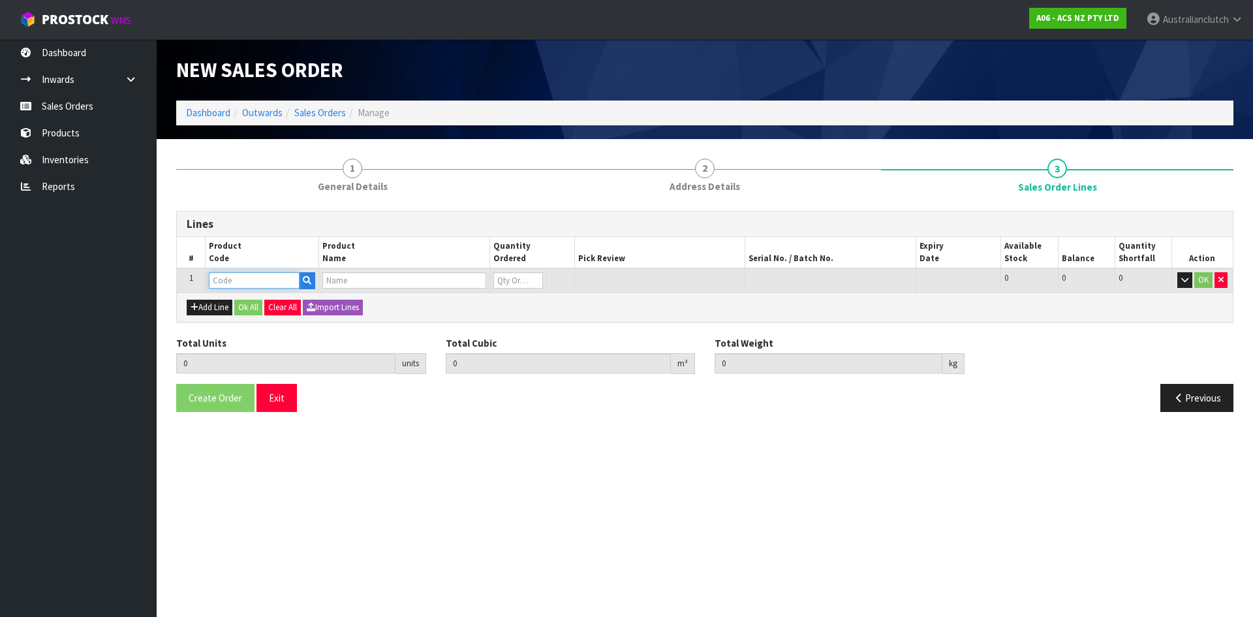
click at [248, 277] on input "text" at bounding box center [254, 280] width 91 height 16
type input "MCTY151"
type input "0.000000"
type input "0.000"
type input "CLUTCH M/CYL TOYOTA 15.87MM (5/8")."
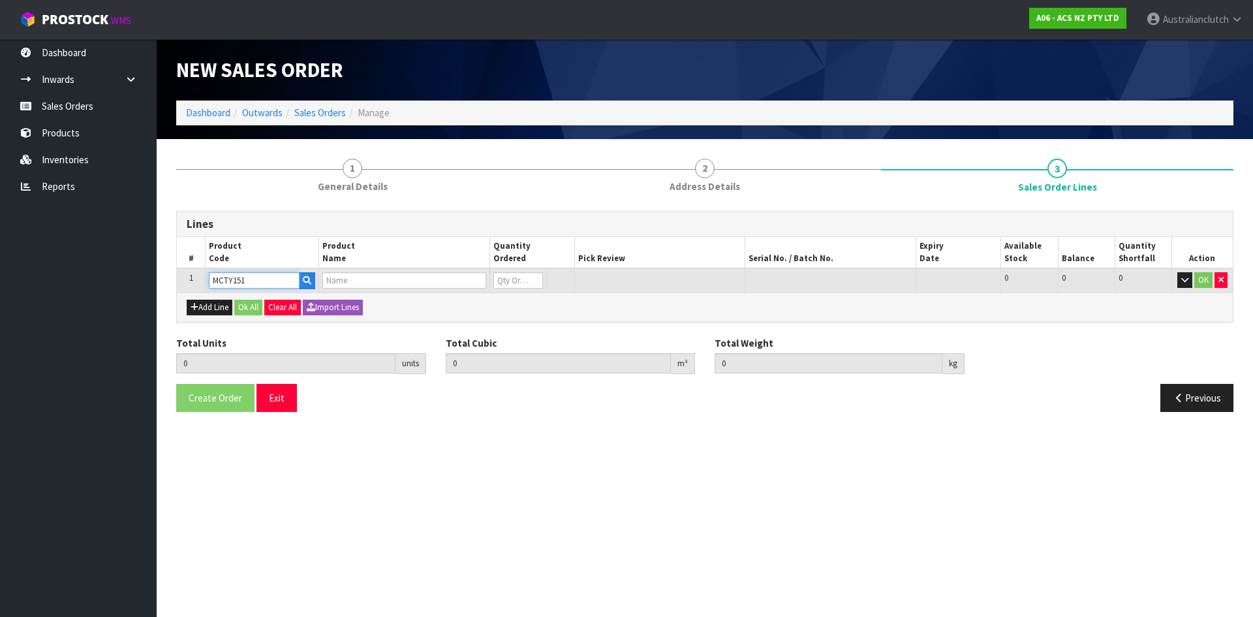
type input "0"
type input "MCTY151"
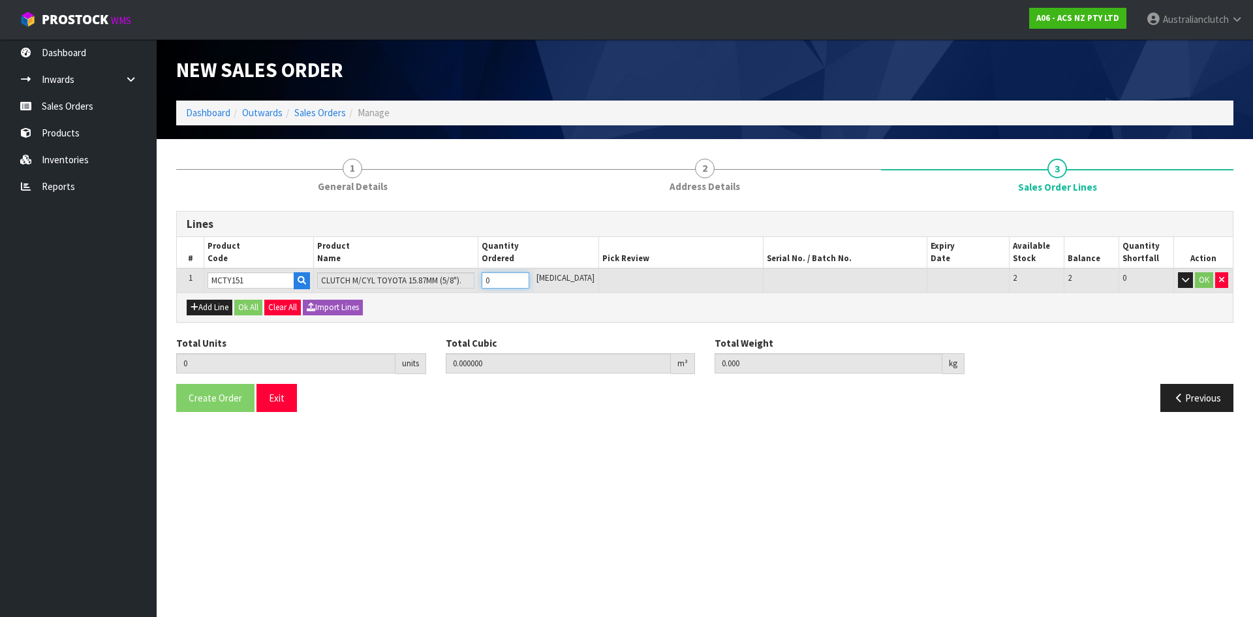
type input "1"
type input "0.002981"
type input "0.45"
type input "1"
click at [529, 275] on input "1" at bounding box center [506, 280] width 48 height 16
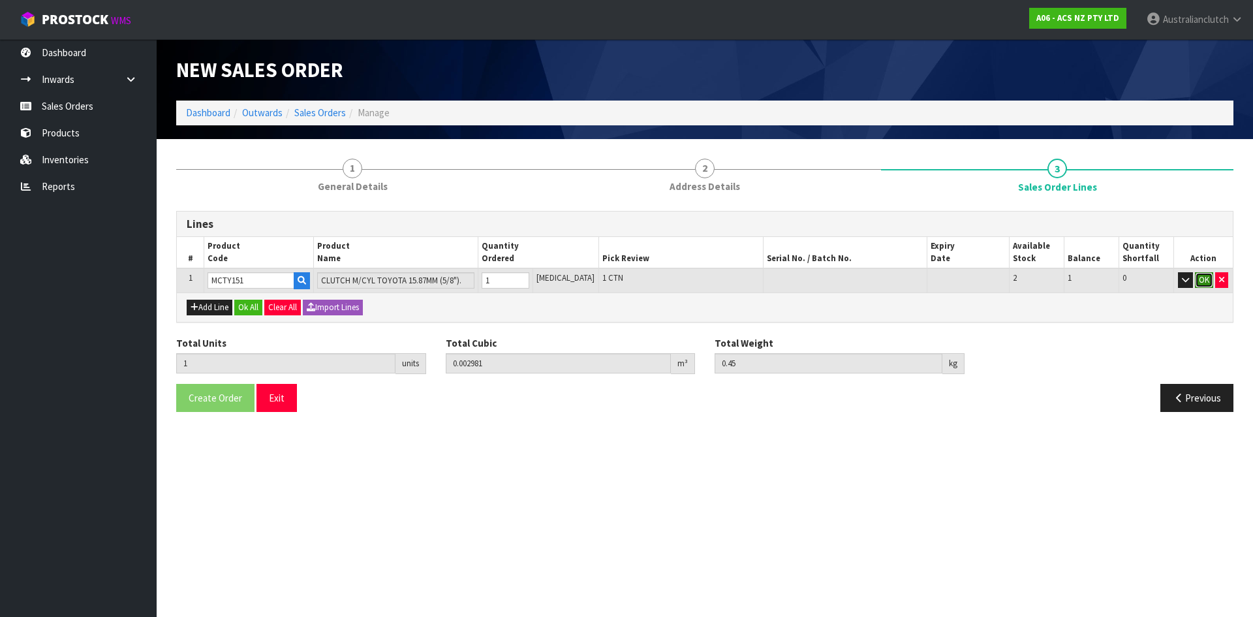
click at [1205, 279] on button "OK" at bounding box center [1204, 280] width 18 height 16
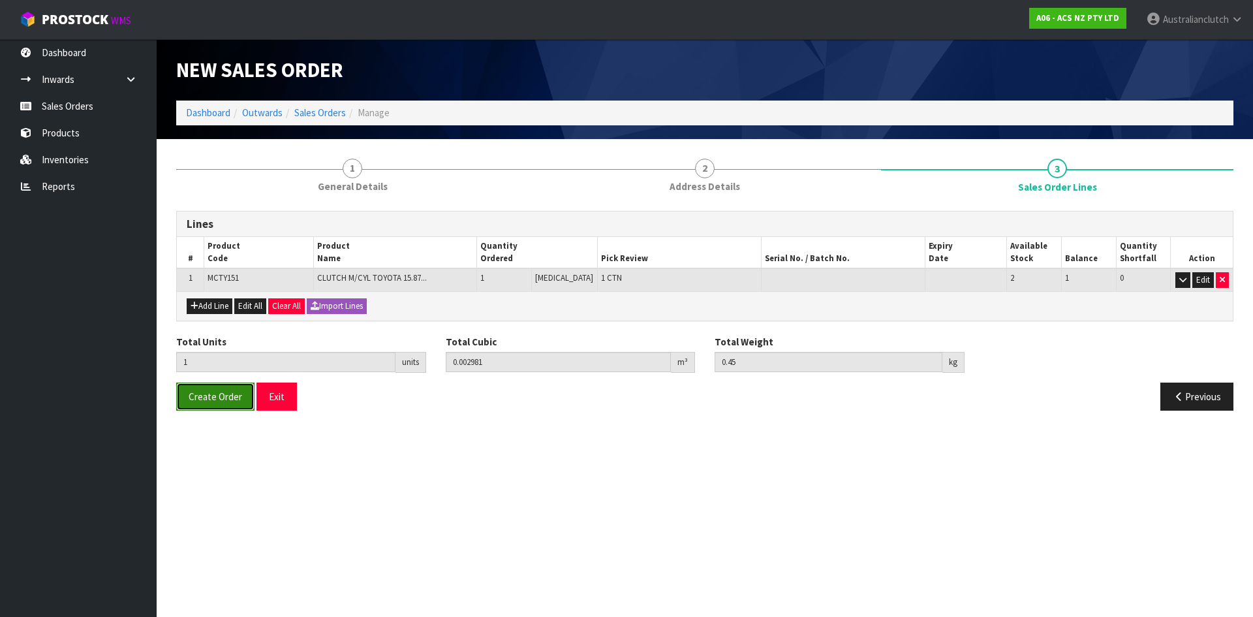
click at [197, 396] on span "Create Order" at bounding box center [216, 396] width 54 height 12
